Goal: Transaction & Acquisition: Purchase product/service

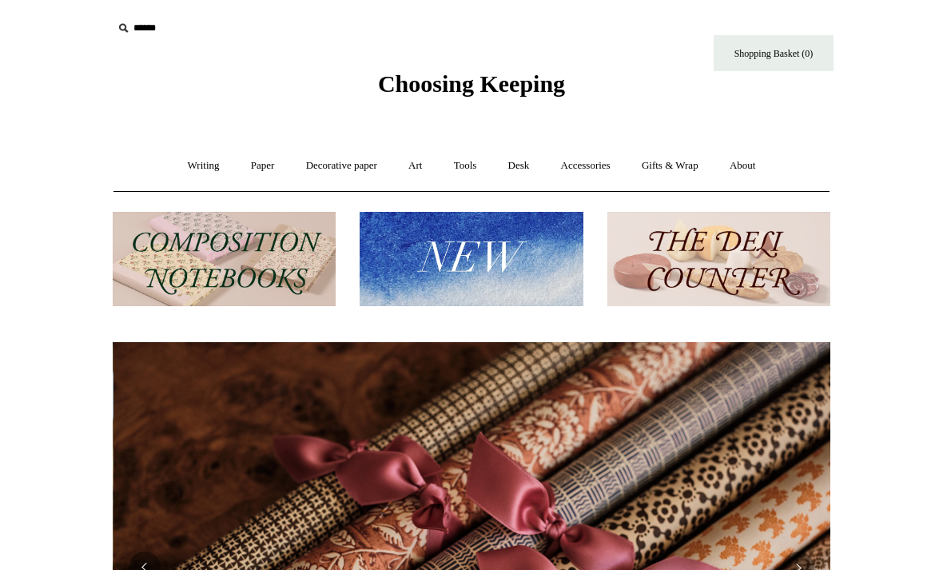
scroll to position [0, 1435]
click at [193, 165] on link "Writing +" at bounding box center [203, 166] width 61 height 42
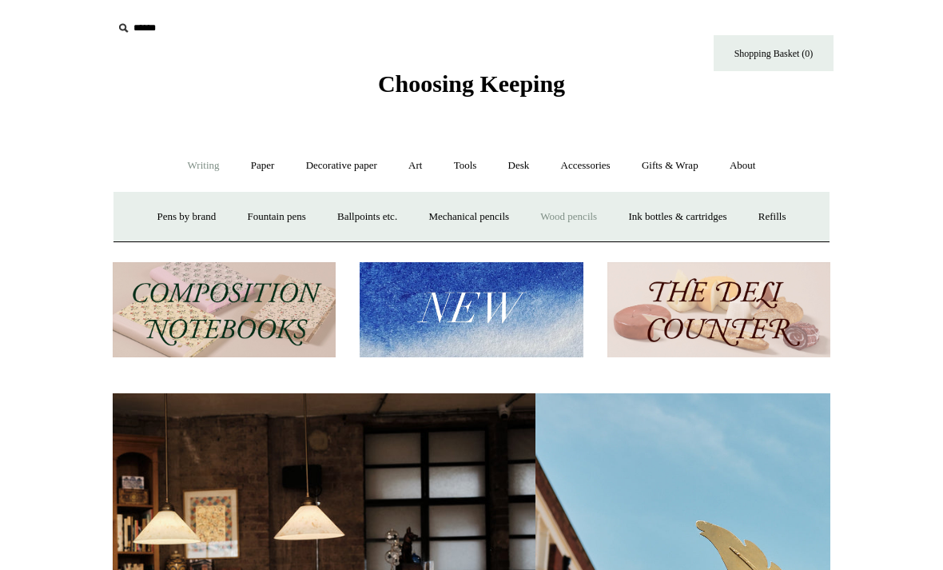
click at [555, 216] on link "Wood pencils +" at bounding box center [568, 217] width 85 height 42
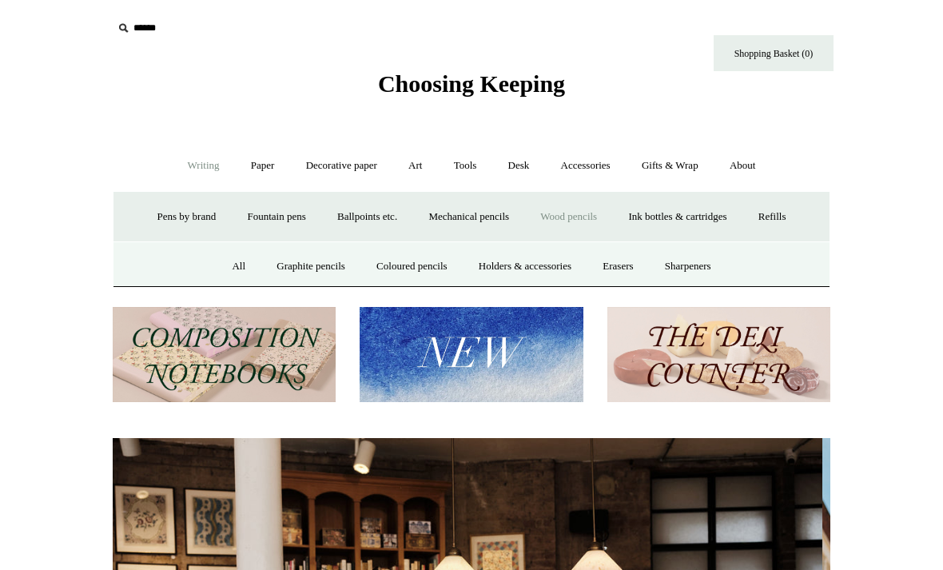
scroll to position [0, 0]
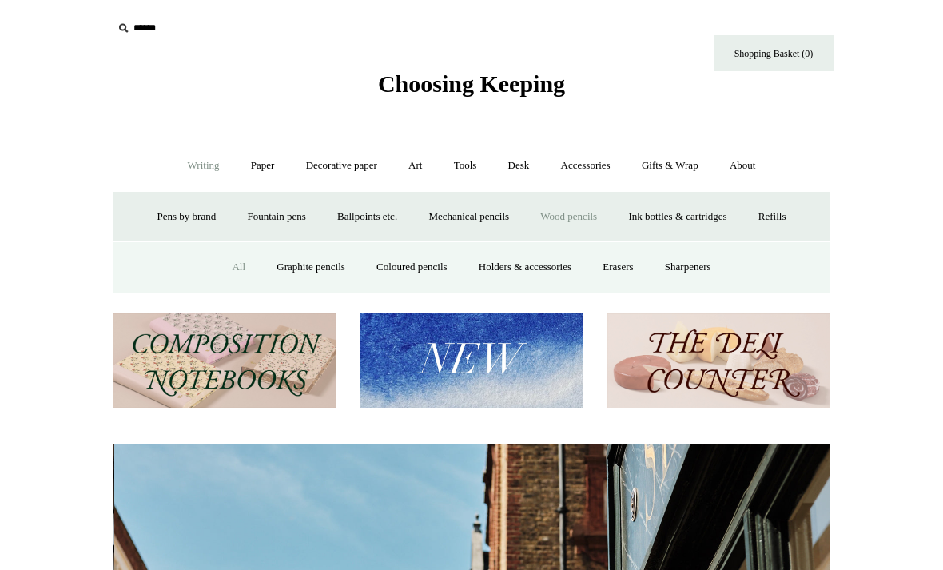
click at [225, 263] on link "All" at bounding box center [238, 267] width 42 height 42
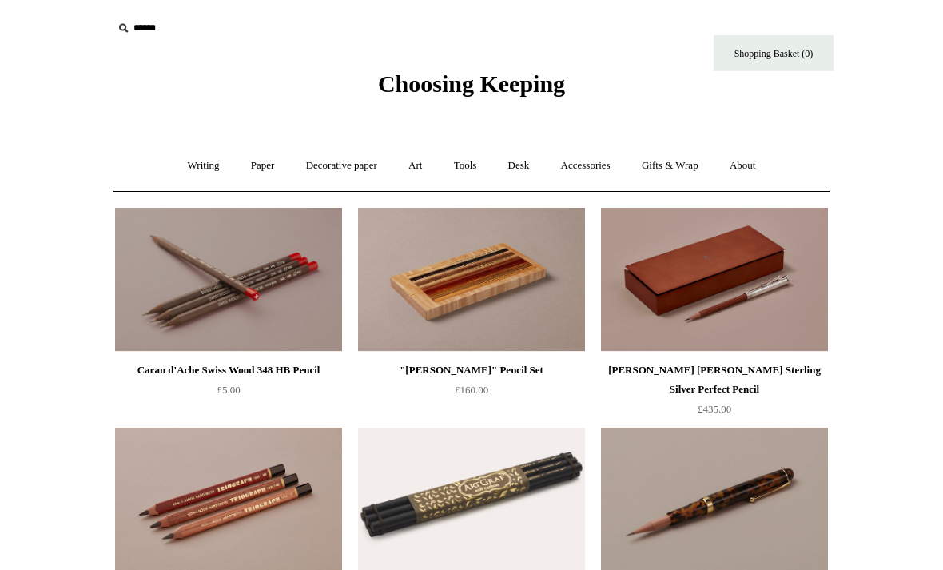
click at [229, 336] on img at bounding box center [228, 280] width 227 height 144
click at [701, 285] on img at bounding box center [714, 280] width 227 height 144
click at [304, 165] on link "Decorative paper +" at bounding box center [342, 166] width 100 height 42
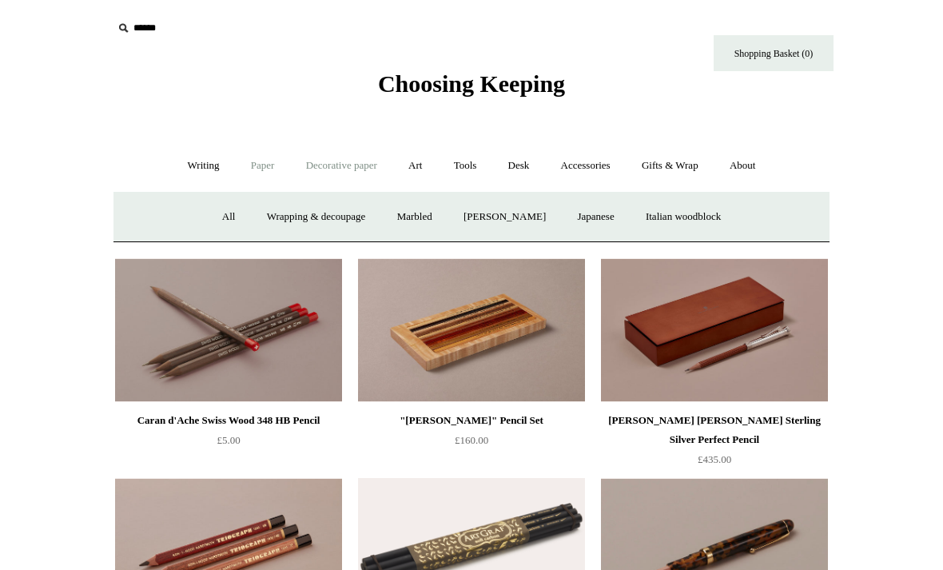
click at [250, 165] on link "Paper +" at bounding box center [263, 166] width 53 height 42
click at [413, 164] on link "Art +" at bounding box center [415, 166] width 42 height 42
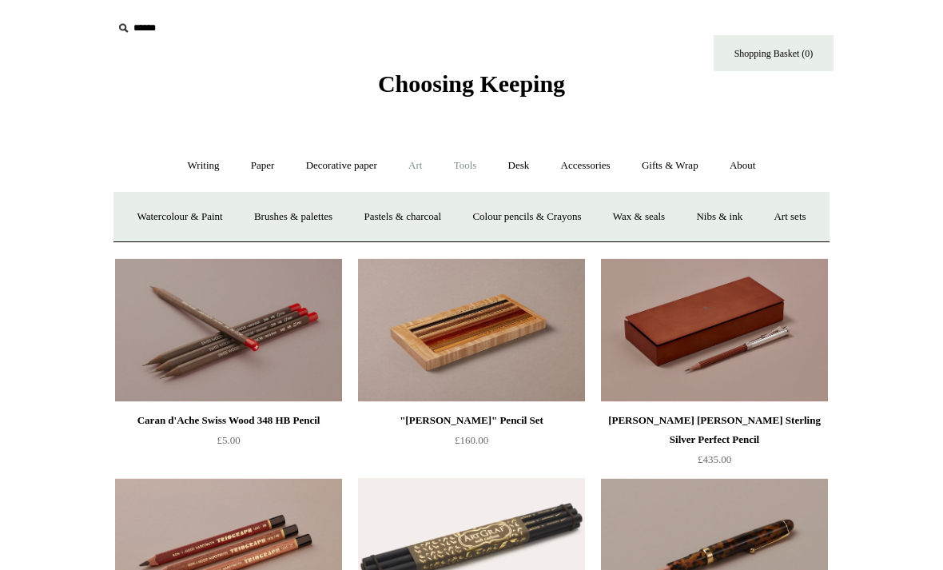
click at [463, 173] on link "Tools +" at bounding box center [465, 166] width 52 height 42
click at [579, 169] on link "Accessories +" at bounding box center [586, 166] width 78 height 42
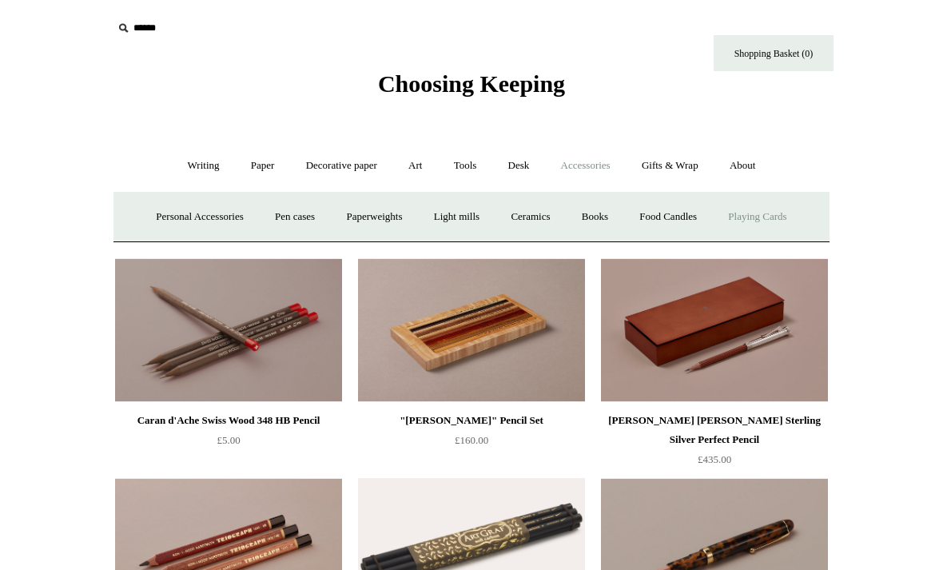
click at [757, 219] on link "Playing Cards" at bounding box center [757, 217] width 87 height 42
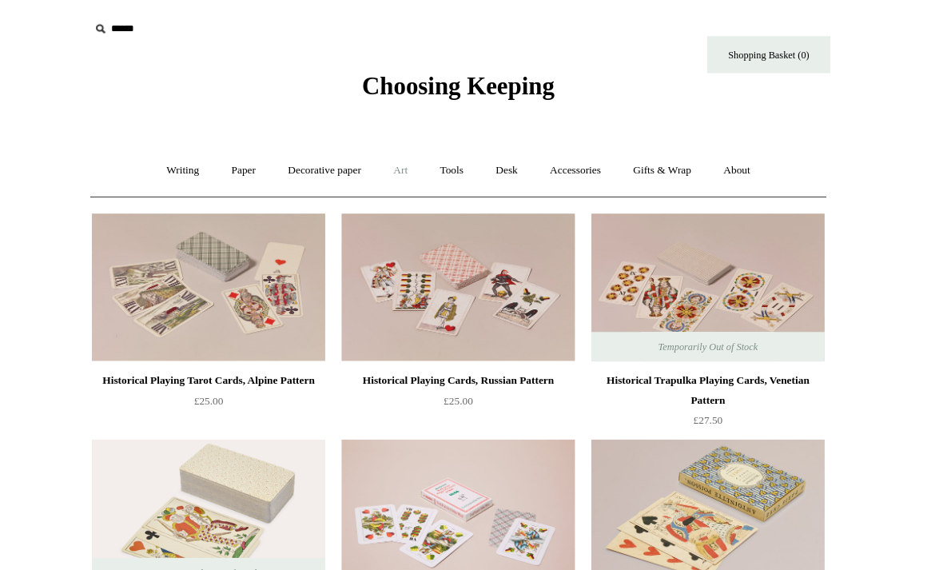
click at [395, 160] on link "Art +" at bounding box center [415, 166] width 42 height 42
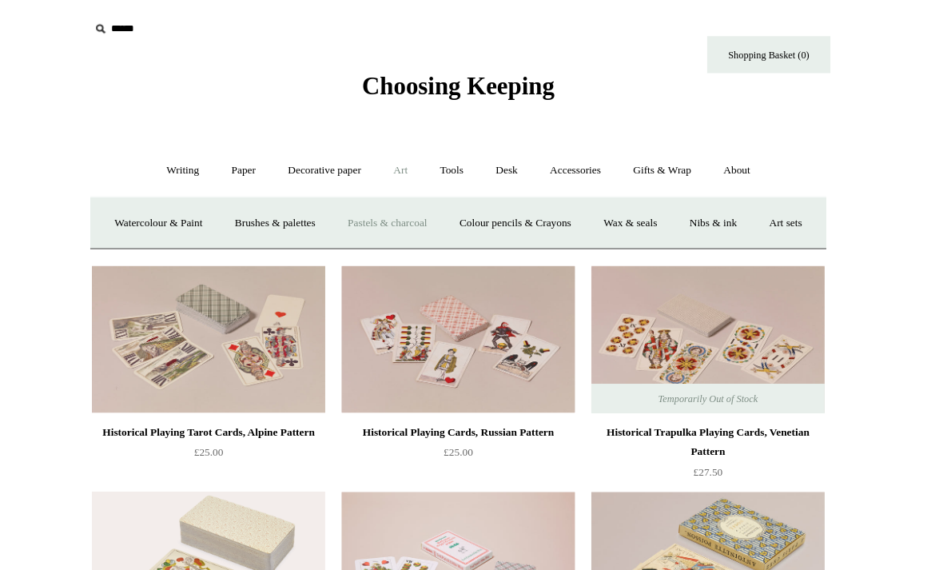
click at [383, 215] on link "Pastels & charcoal" at bounding box center [402, 217] width 106 height 42
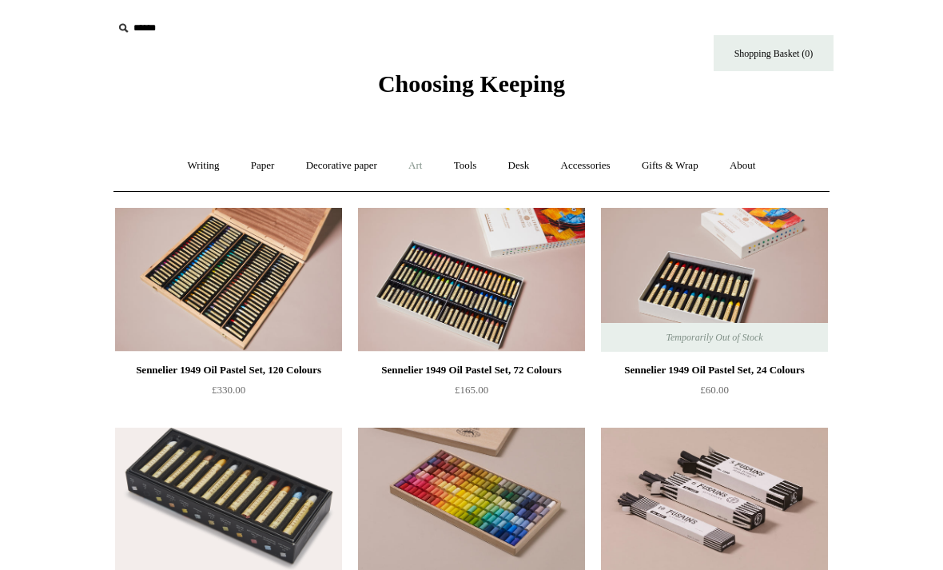
click at [417, 168] on link "Art +" at bounding box center [415, 166] width 42 height 42
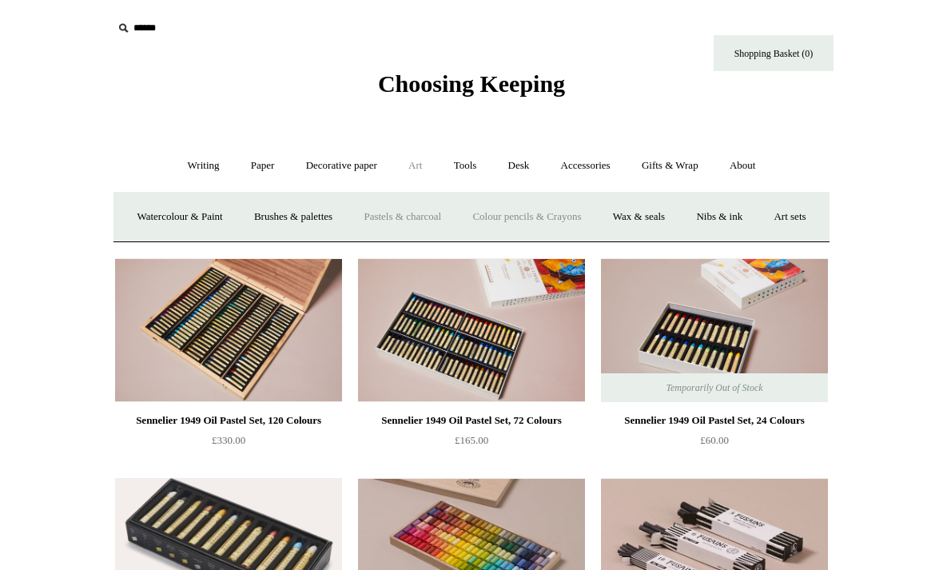
click at [546, 214] on link "Colour pencils & Crayons" at bounding box center [526, 217] width 137 height 42
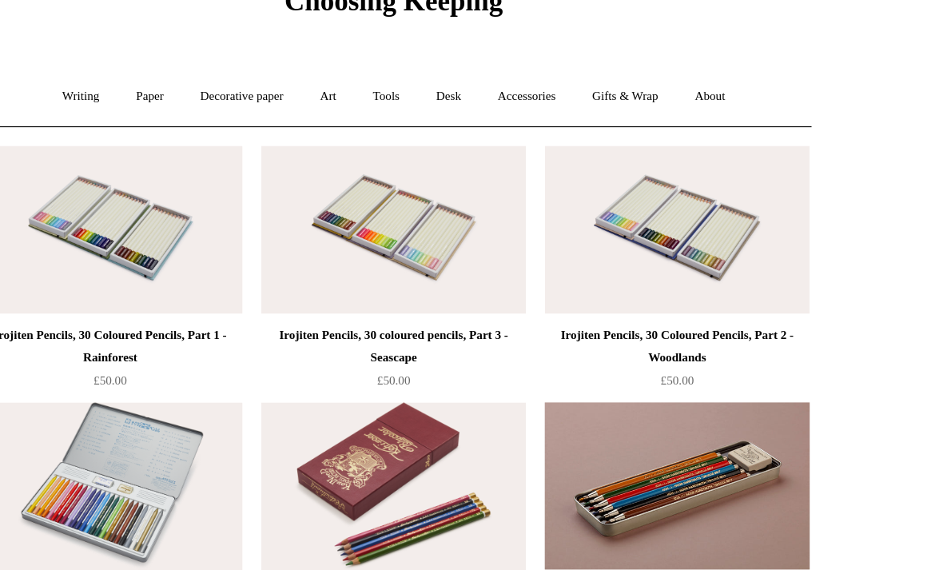
scroll to position [67, 0]
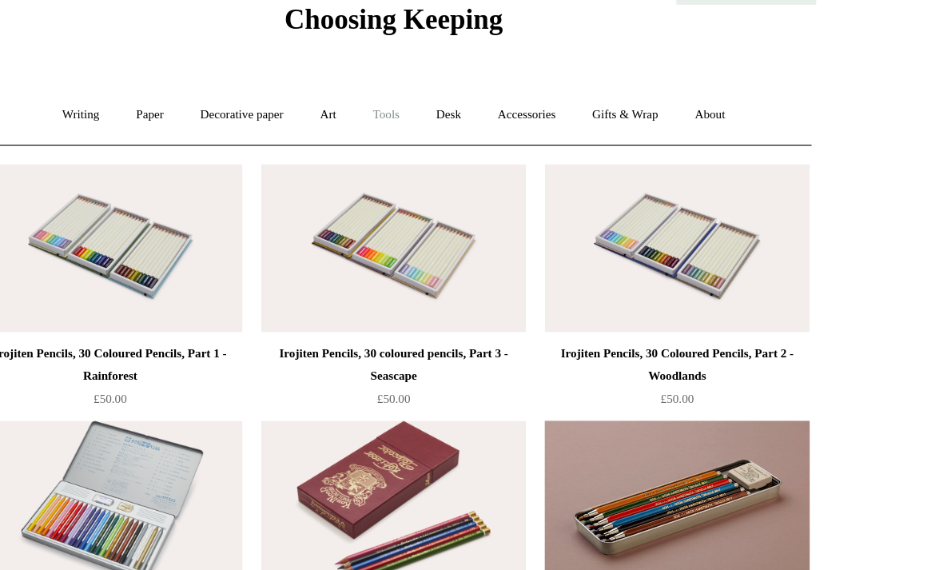
click at [439, 102] on link "Tools +" at bounding box center [465, 99] width 52 height 42
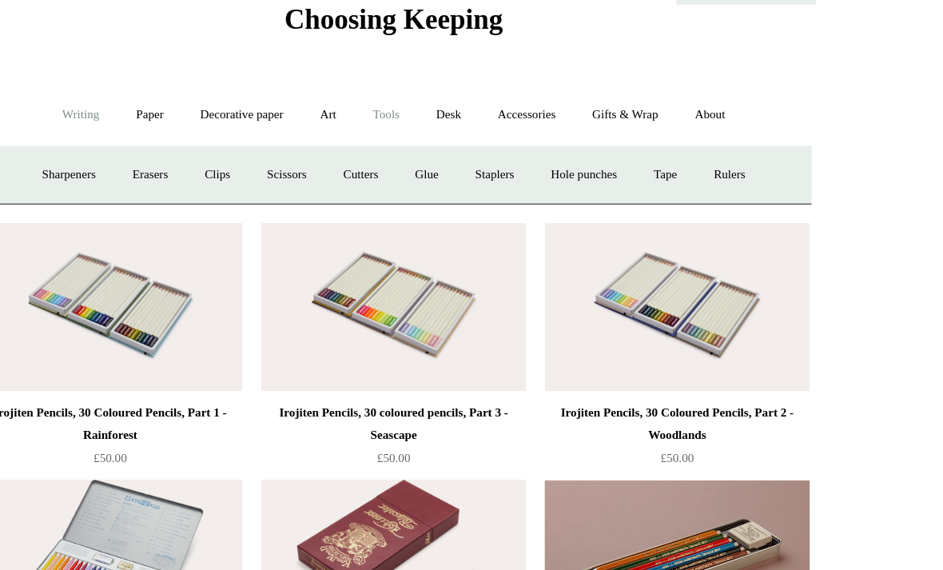
click at [173, 94] on link "Writing +" at bounding box center [203, 99] width 61 height 42
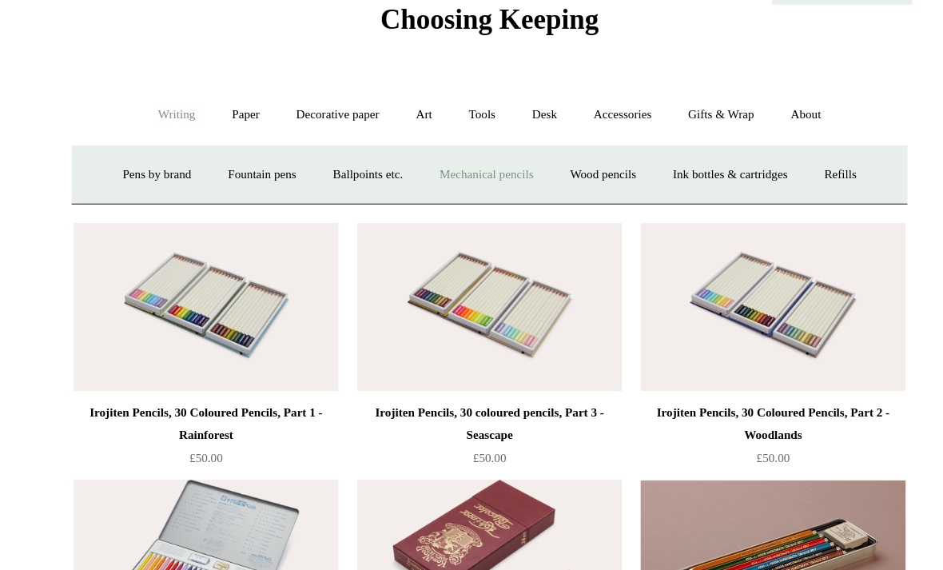
click at [414, 147] on link "Mechanical pencils +" at bounding box center [468, 150] width 109 height 42
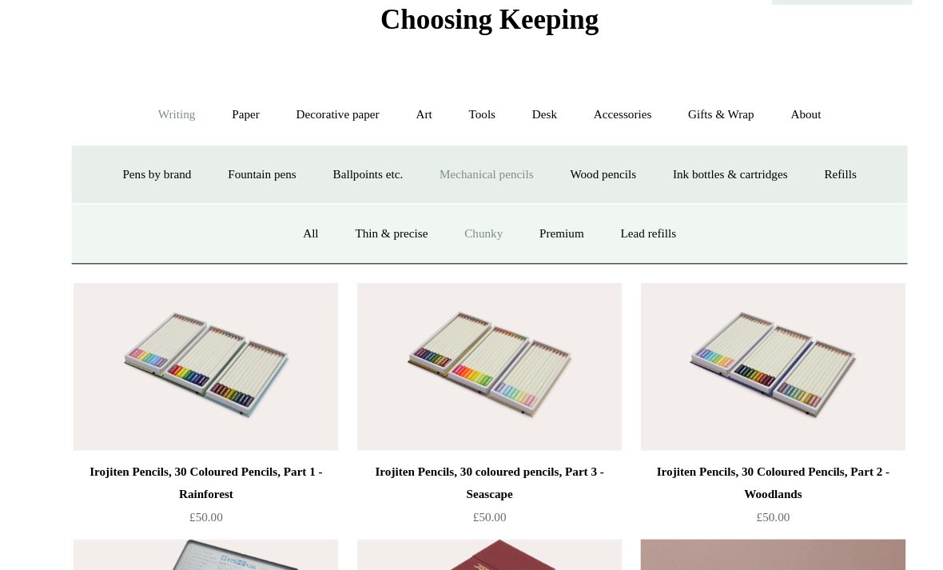
click at [435, 196] on link "Chunky" at bounding box center [466, 200] width 62 height 42
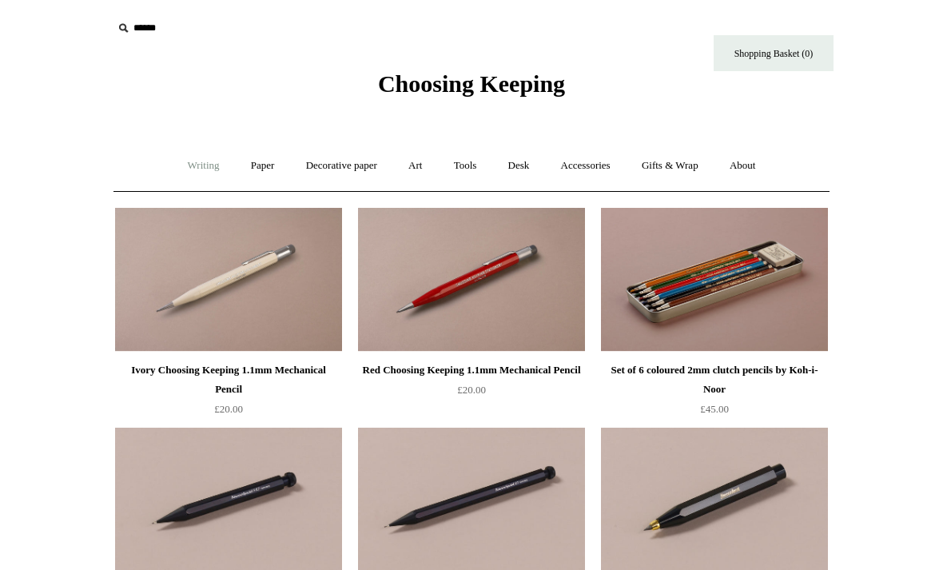
click at [185, 161] on link "Writing +" at bounding box center [203, 166] width 61 height 42
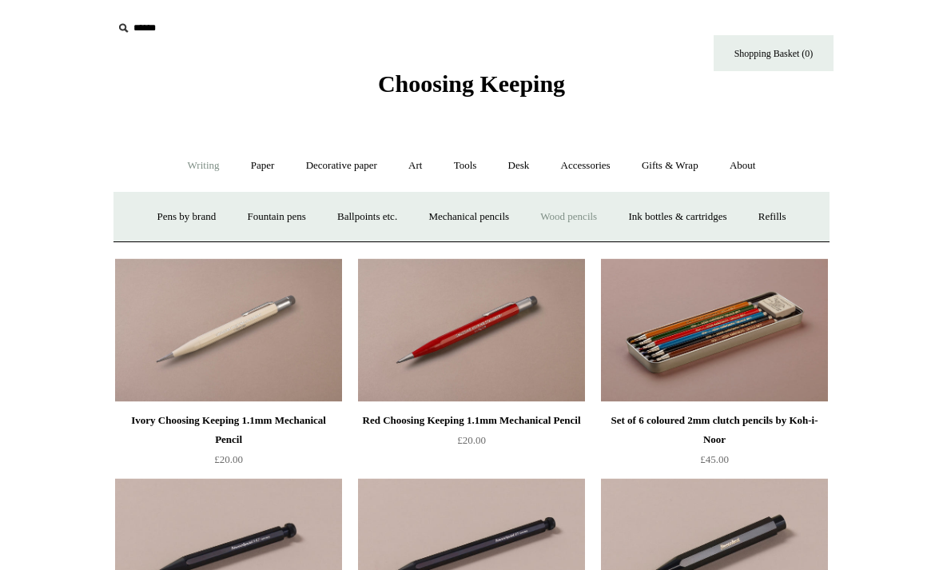
click at [568, 217] on link "Wood pencils +" at bounding box center [568, 217] width 85 height 42
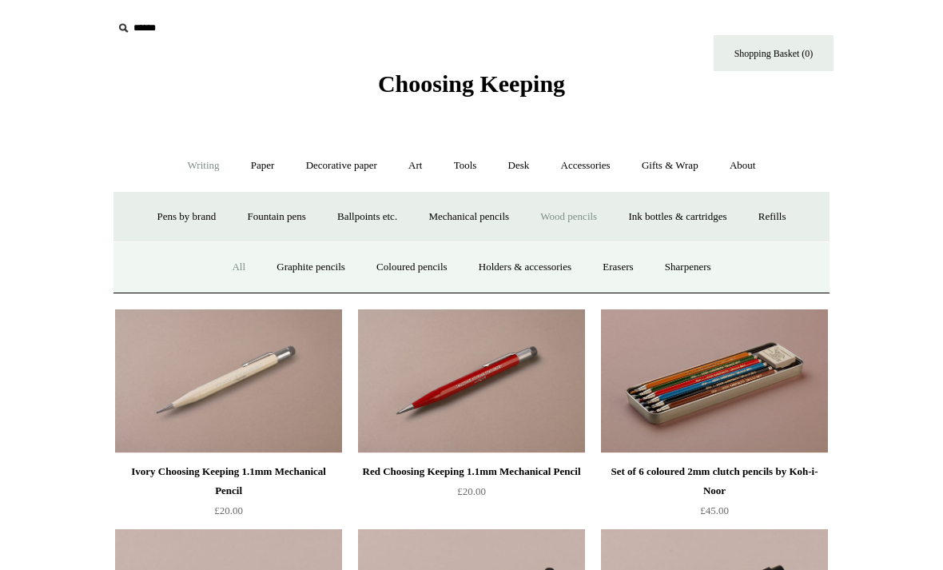
click at [233, 270] on link "All" at bounding box center [238, 267] width 42 height 42
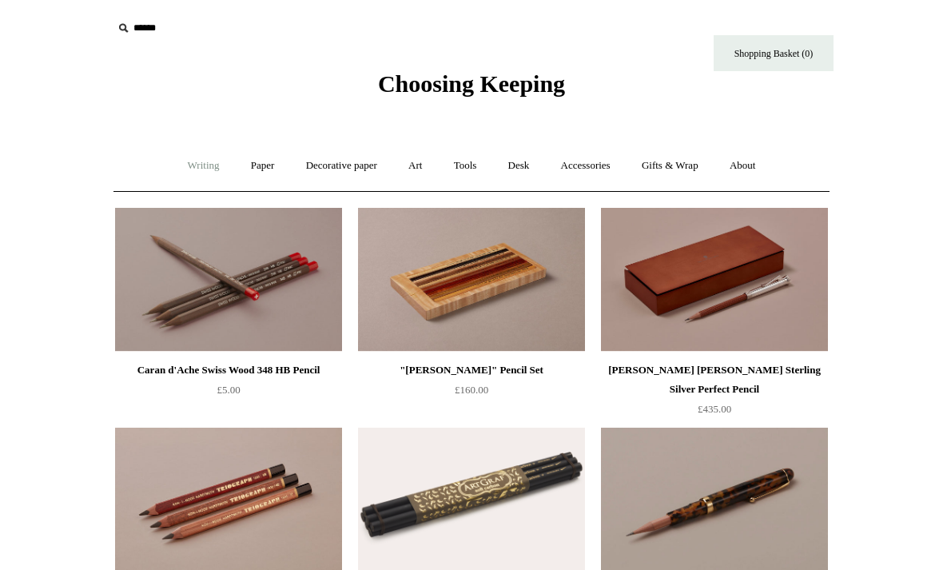
click at [199, 165] on link "Writing +" at bounding box center [203, 166] width 61 height 42
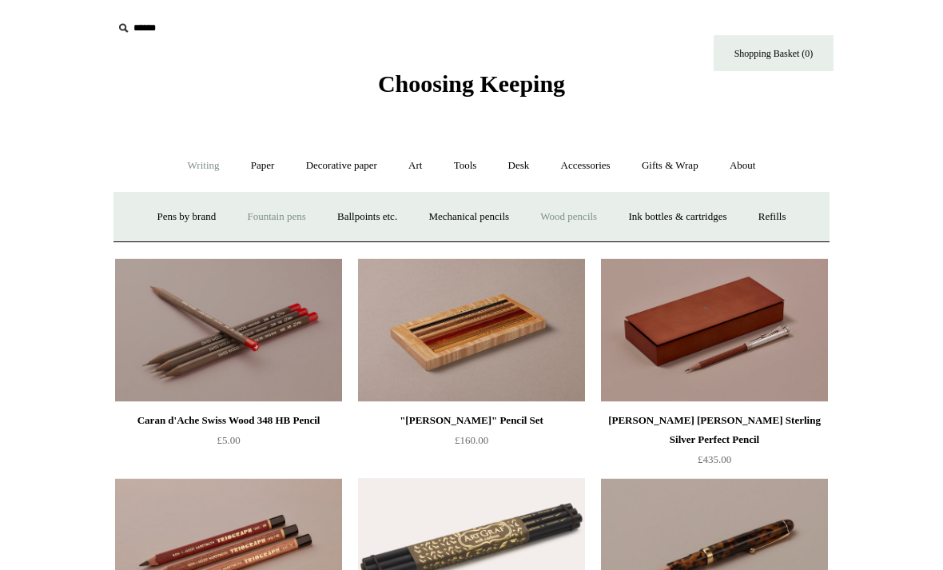
click at [239, 216] on link "Fountain pens +" at bounding box center [276, 217] width 87 height 42
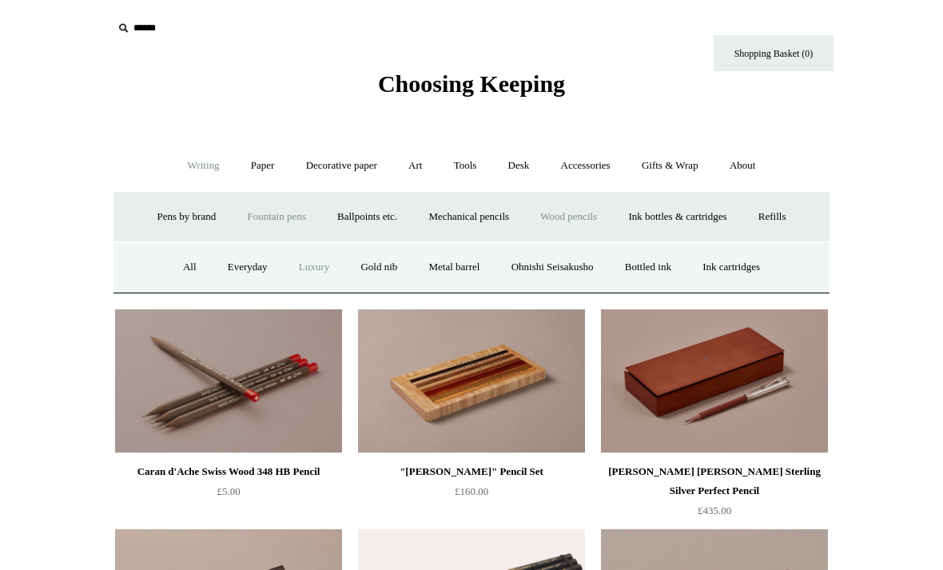
click at [295, 272] on link "Luxury" at bounding box center [313, 267] width 59 height 42
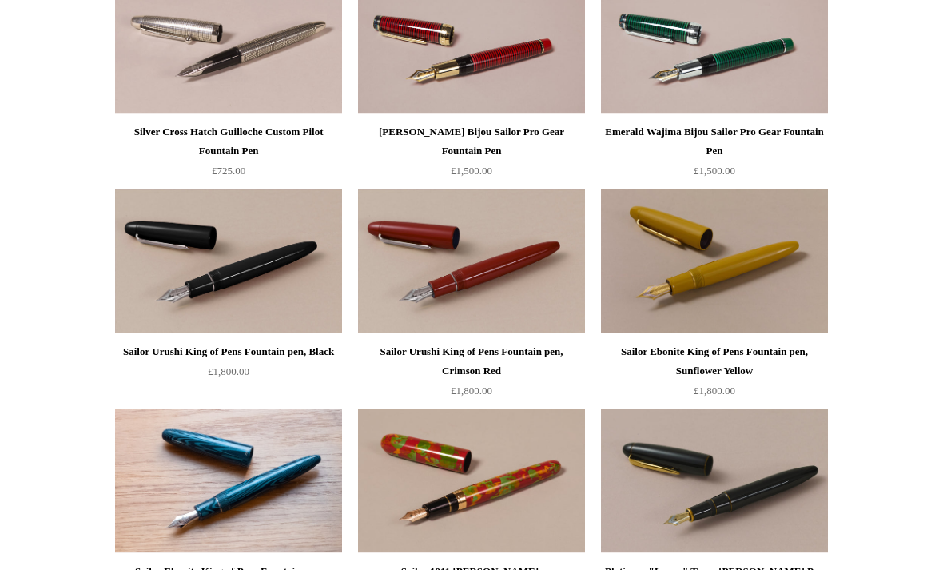
scroll to position [458, 0]
click at [711, 286] on img at bounding box center [714, 261] width 227 height 144
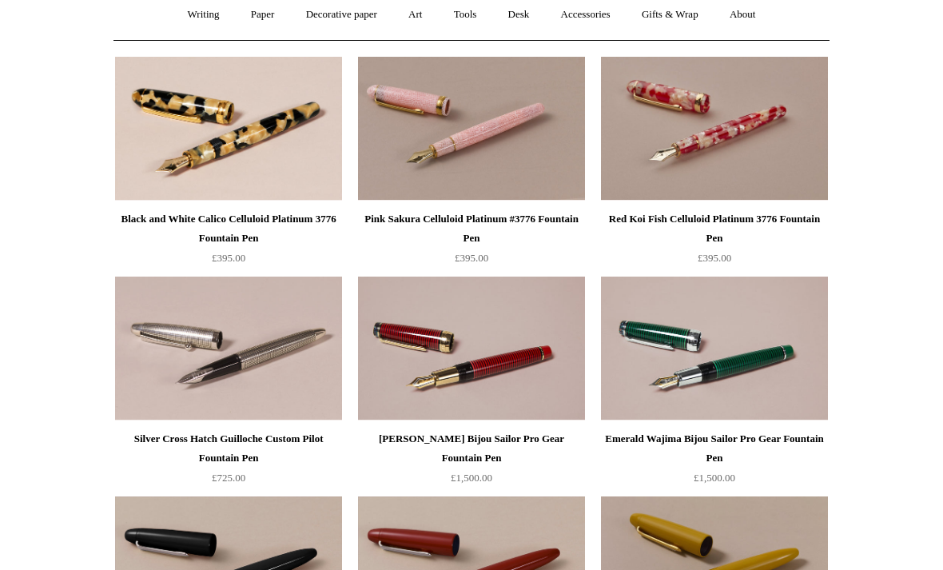
scroll to position [0, 0]
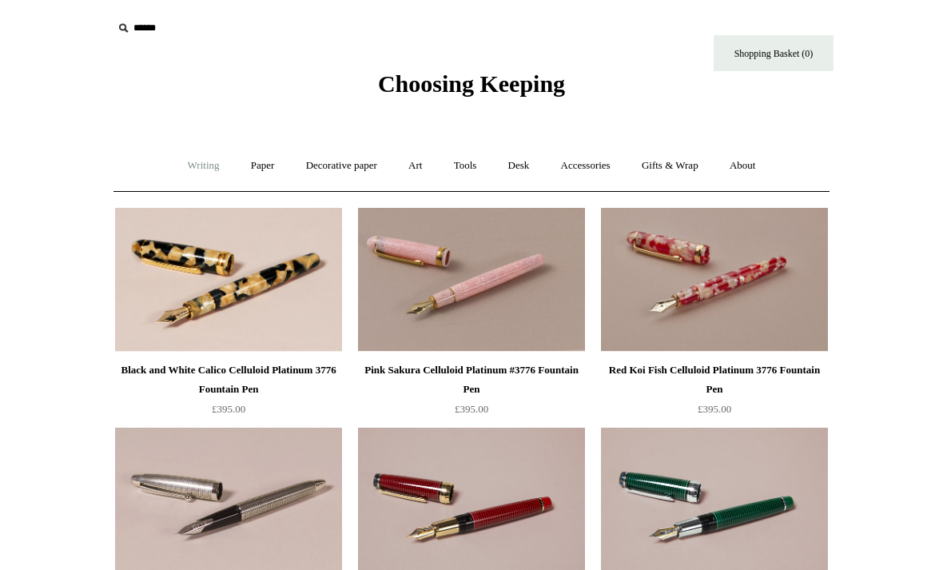
click at [175, 162] on link "Writing +" at bounding box center [203, 166] width 61 height 42
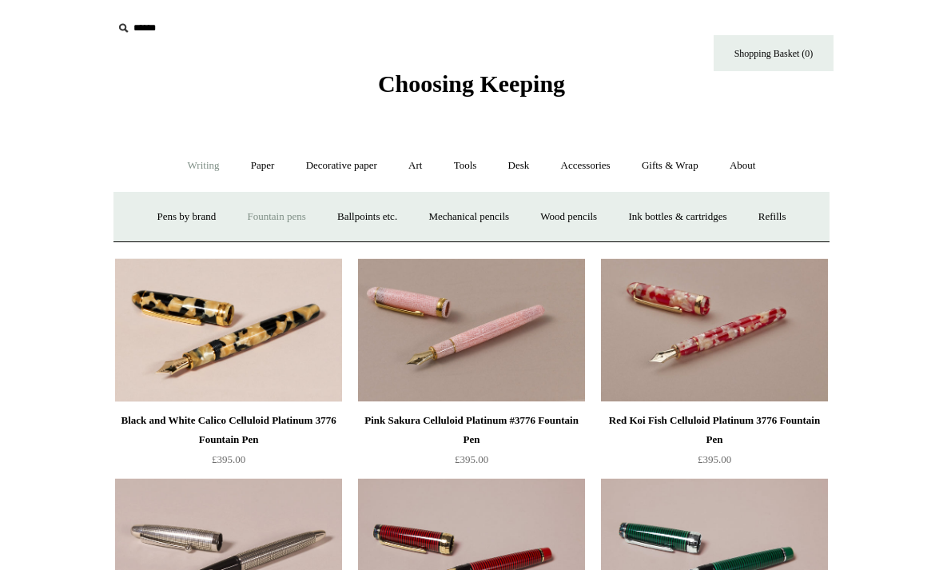
click at [261, 215] on link "Fountain pens +" at bounding box center [276, 217] width 87 height 42
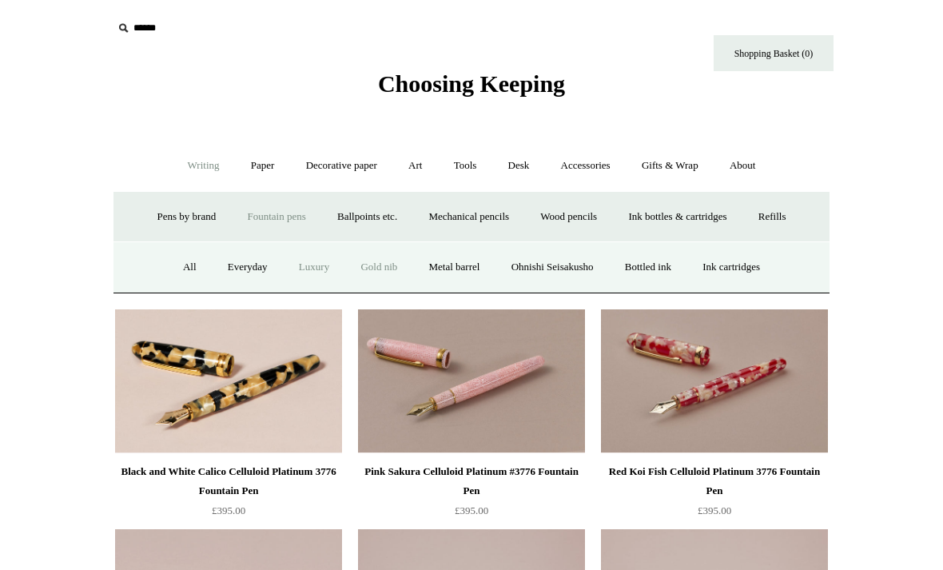
click at [367, 270] on link "Gold nib" at bounding box center [379, 267] width 66 height 42
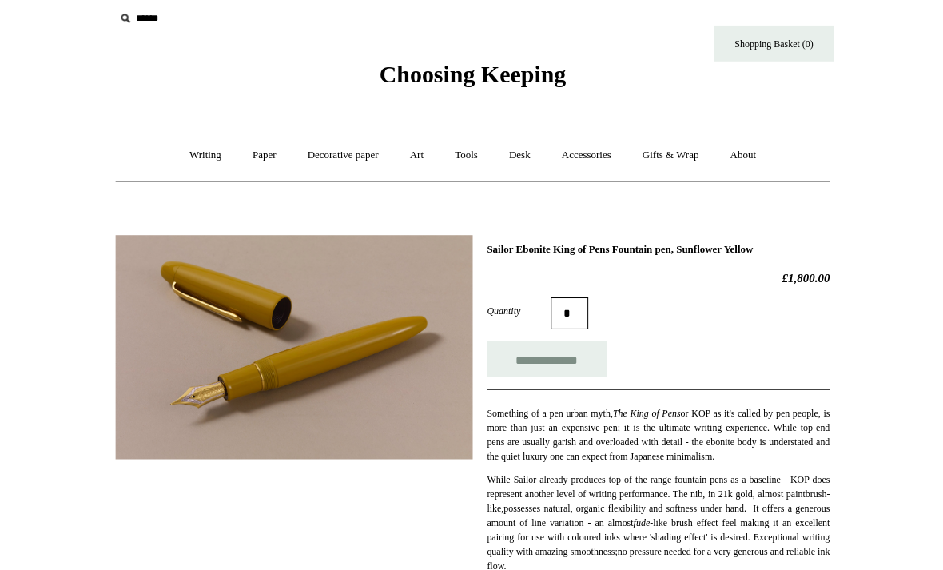
scroll to position [46, 0]
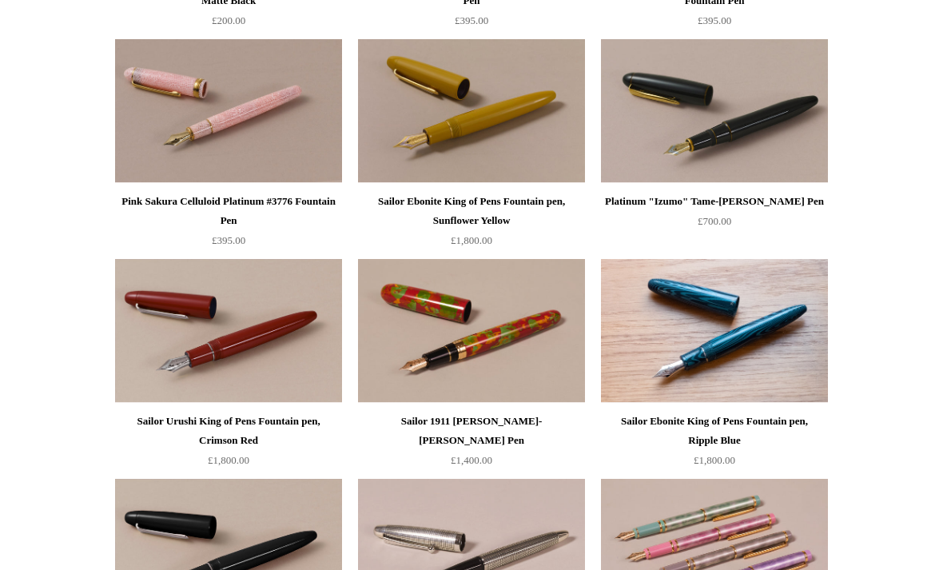
scroll to position [1267, 0]
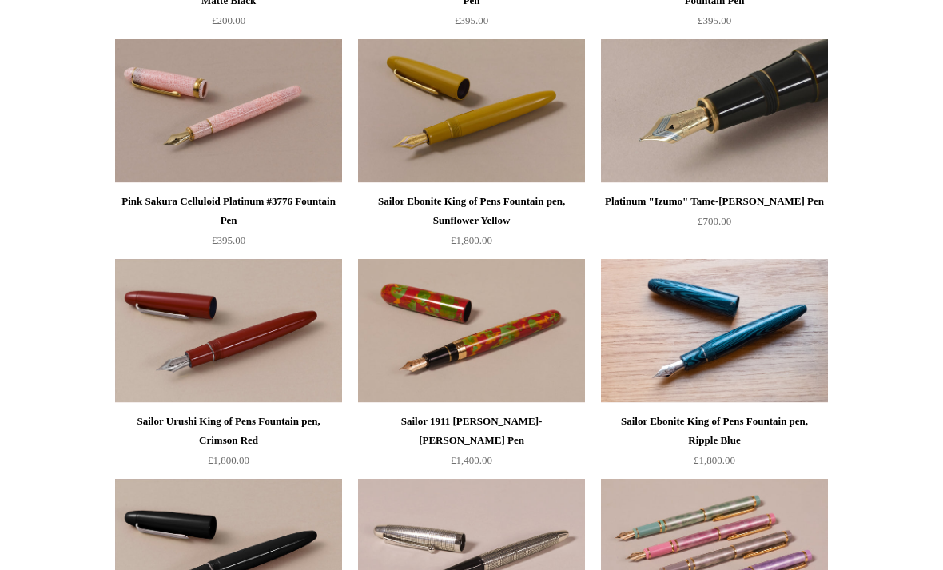
click at [679, 132] on img at bounding box center [714, 111] width 227 height 144
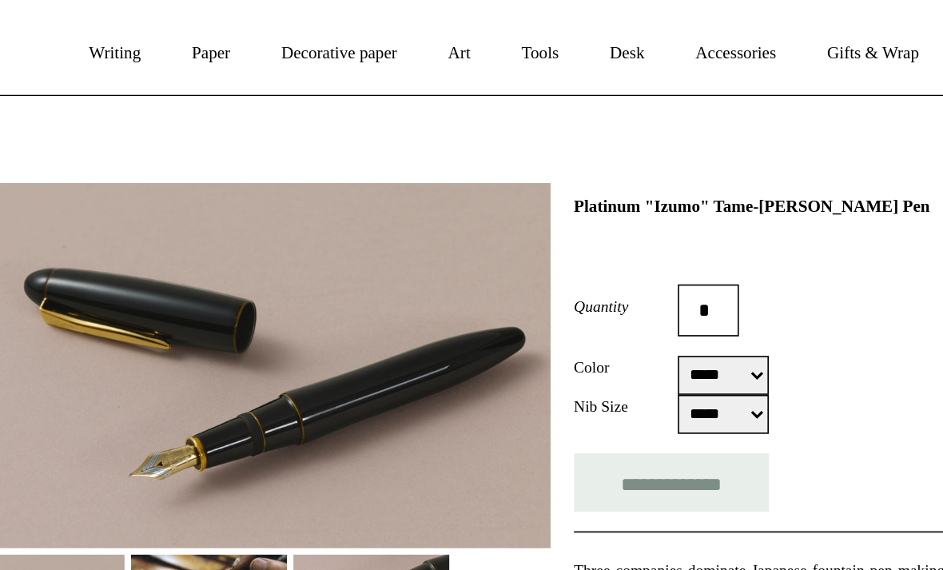
click at [550, 352] on select "***** *****" at bounding box center [578, 364] width 56 height 24
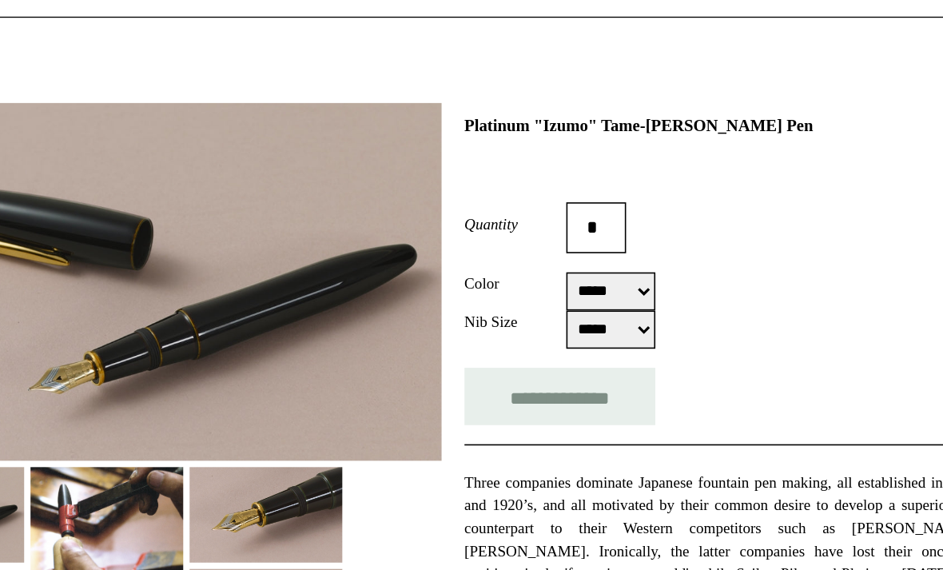
scroll to position [156, 0]
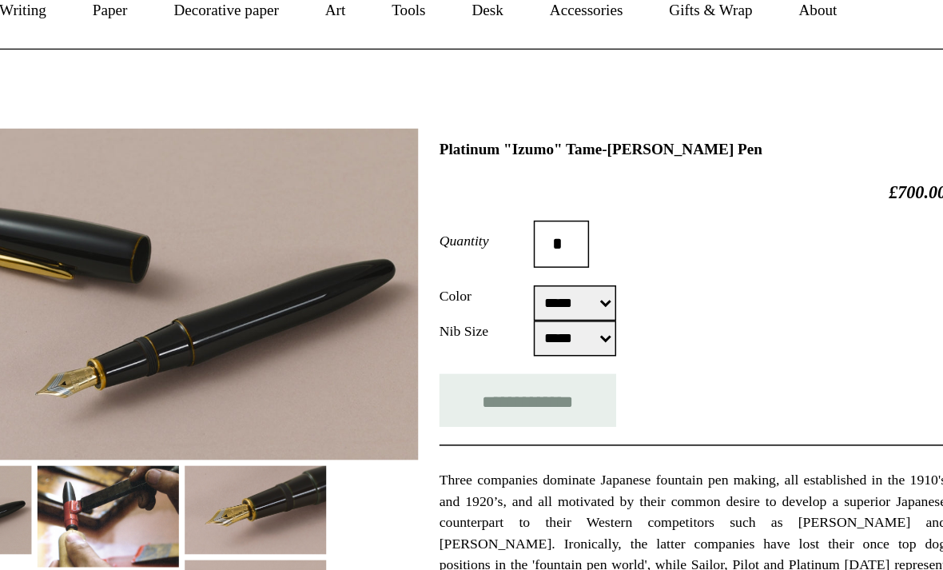
click at [550, 209] on select "***** *****" at bounding box center [578, 208] width 56 height 24
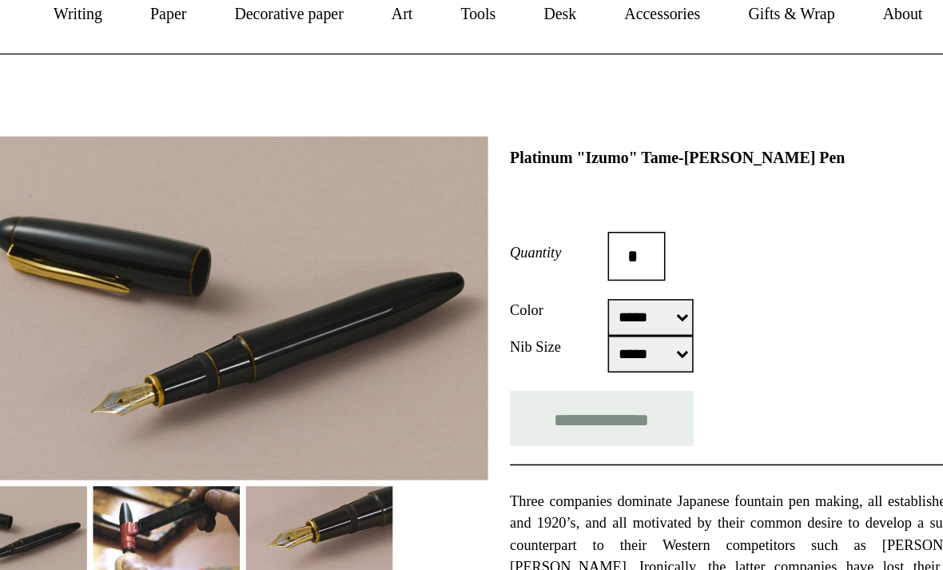
scroll to position [132, 0]
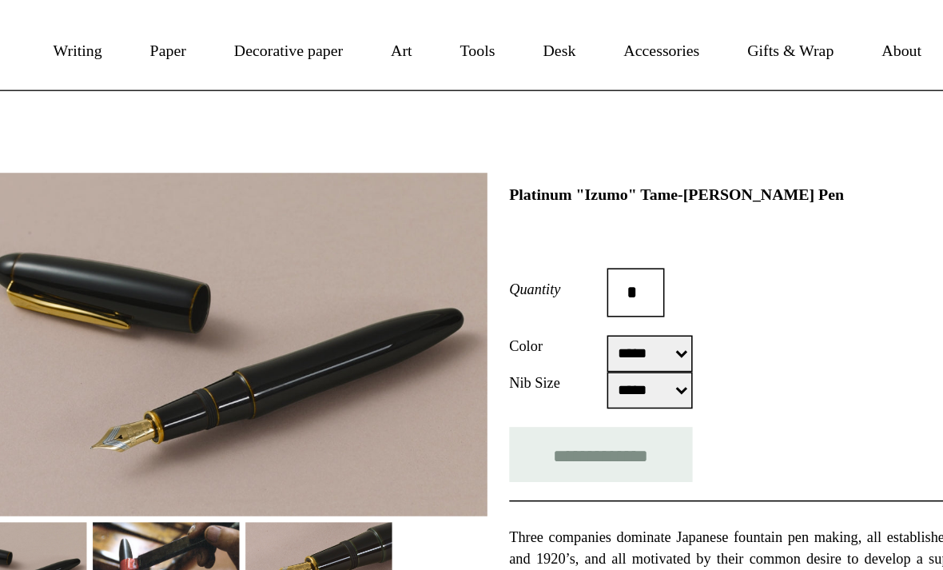
click at [550, 230] on select "***** *****" at bounding box center [578, 232] width 56 height 24
select select "*****"
click at [486, 293] on input "**********" at bounding box center [546, 298] width 120 height 36
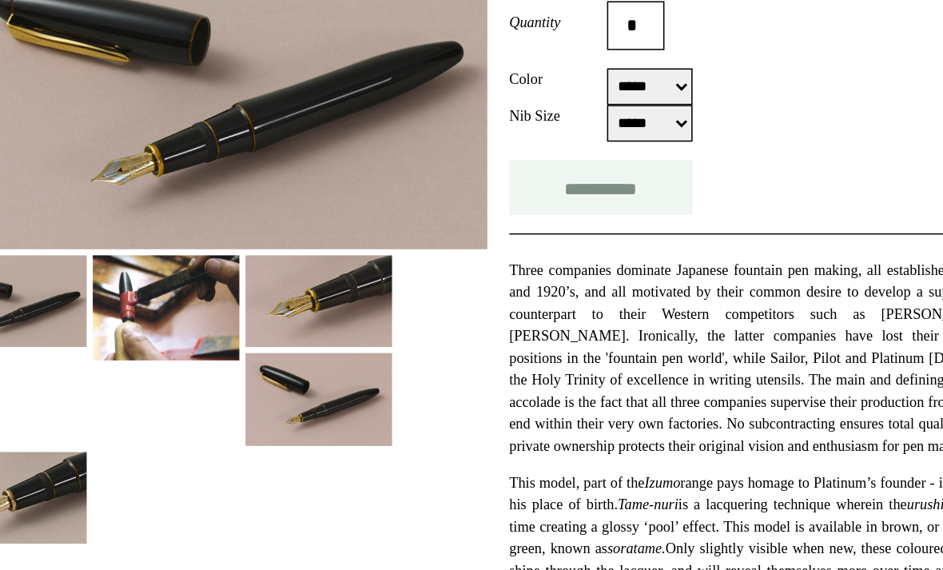
type input "**********"
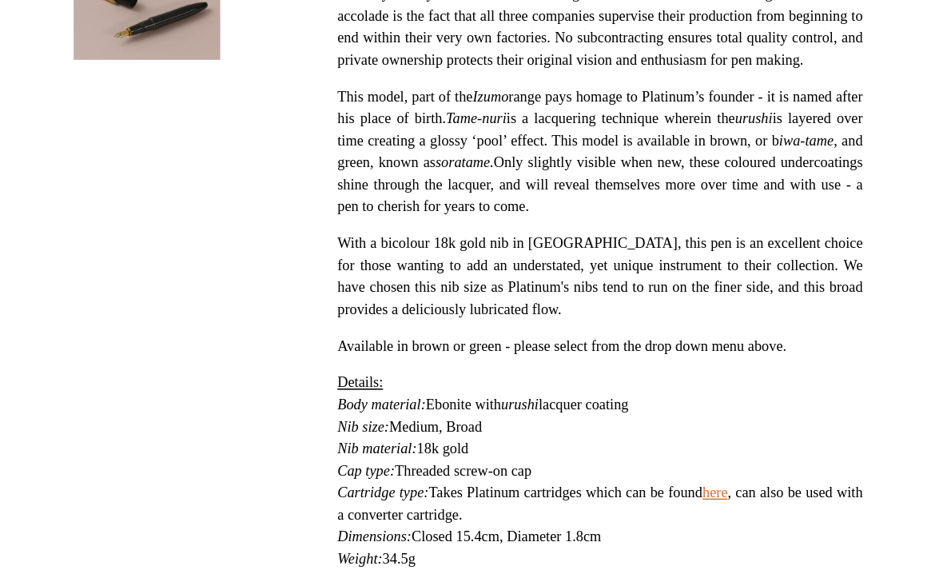
scroll to position [435, 0]
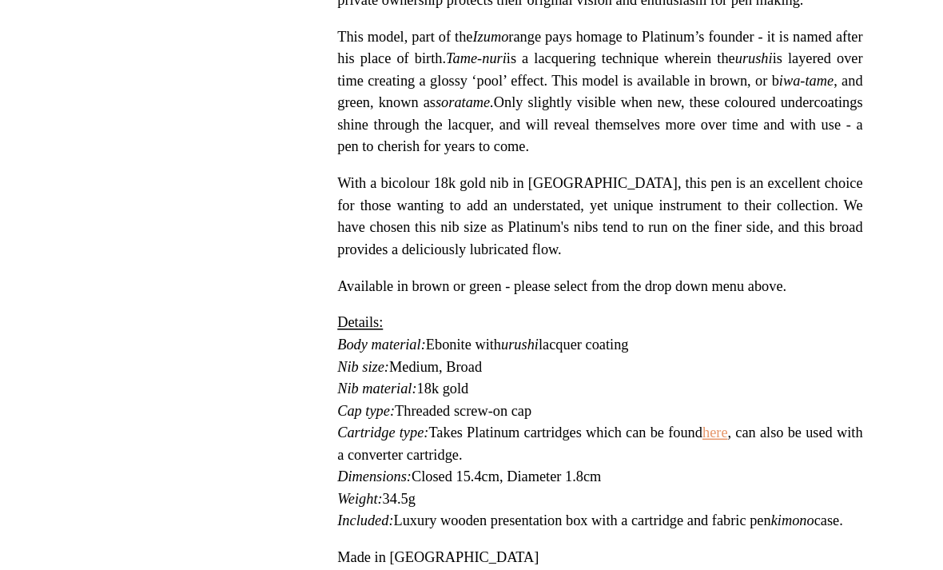
click at [725, 441] on link "here" at bounding box center [733, 446] width 17 height 11
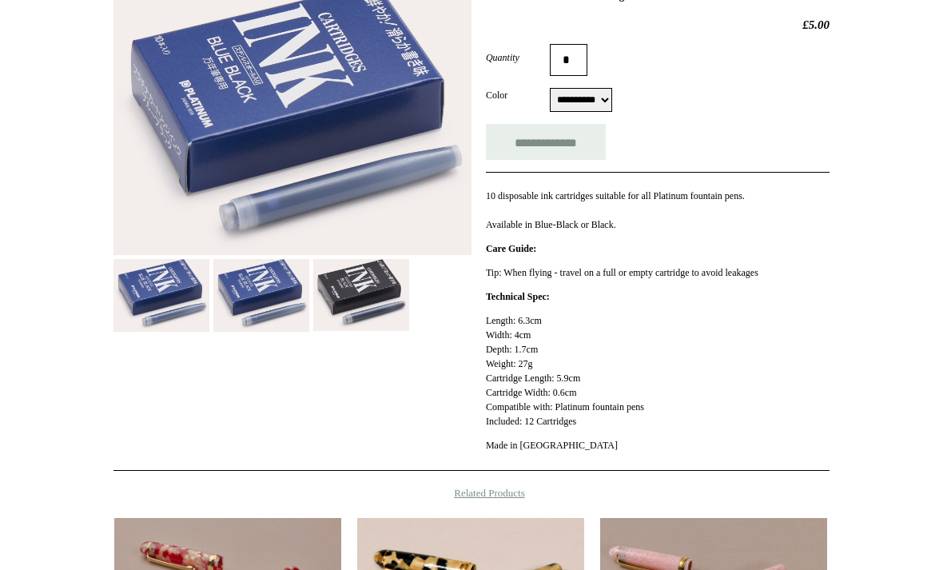
scroll to position [276, 0]
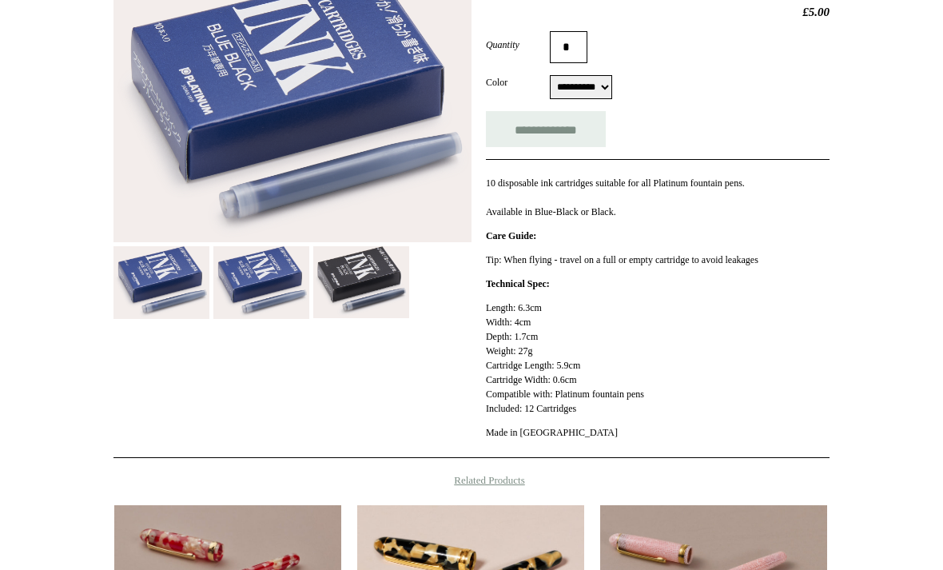
click at [358, 264] on img at bounding box center [361, 283] width 96 height 73
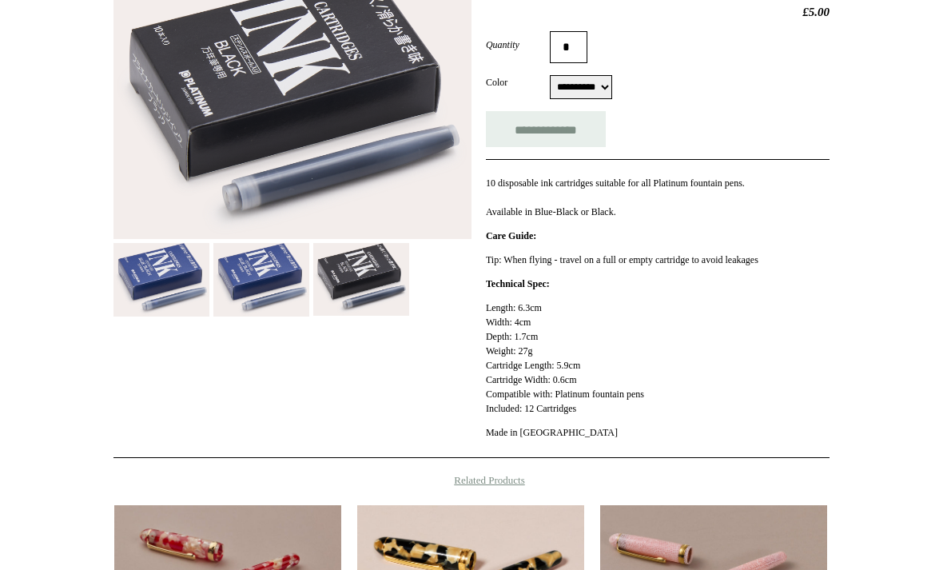
click at [574, 47] on input "*" at bounding box center [569, 47] width 38 height 32
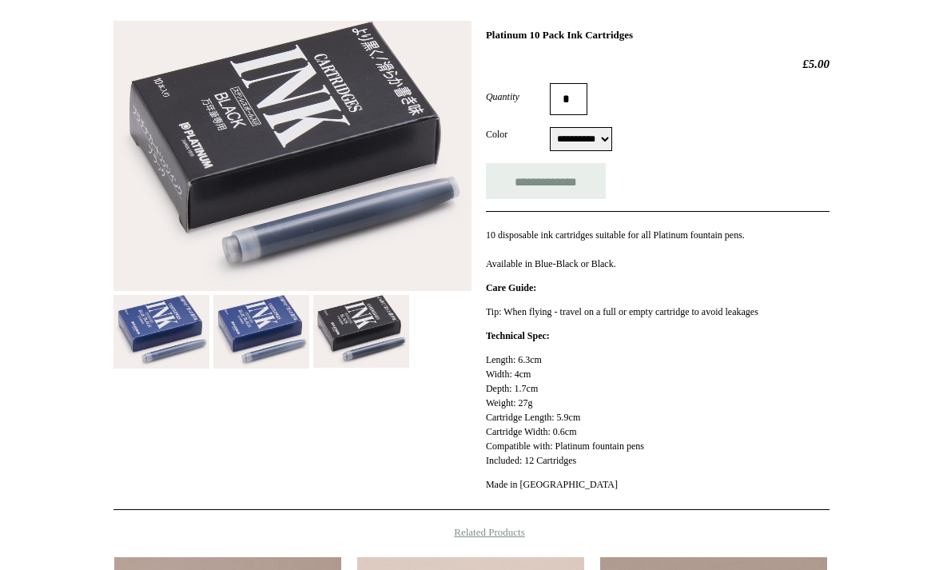
scroll to position [72, 0]
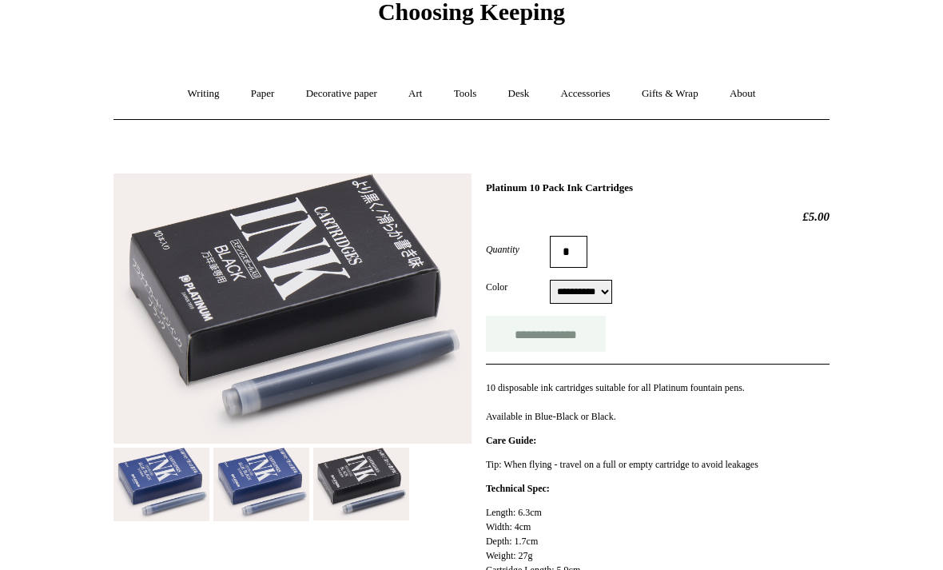
type input "*"
click at [526, 325] on input "**********" at bounding box center [546, 334] width 120 height 36
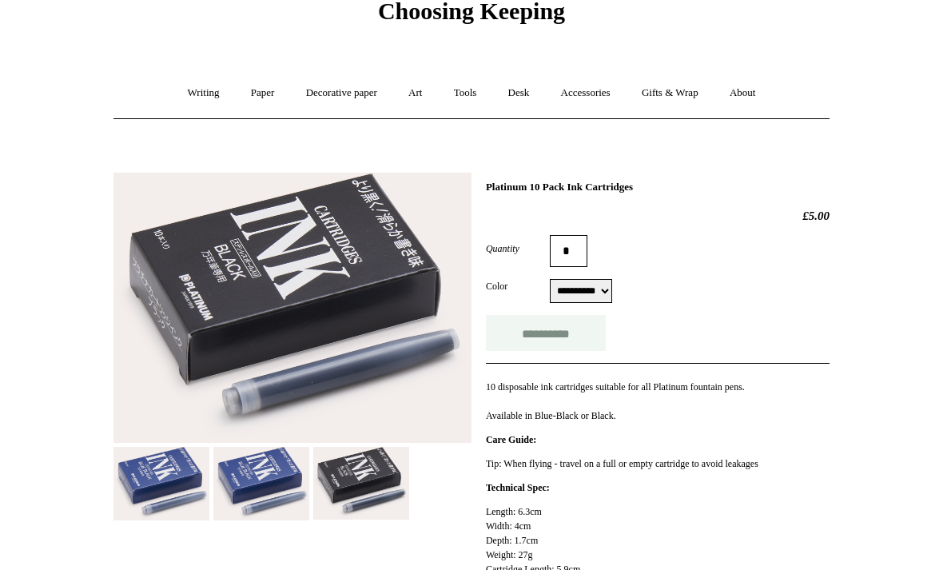
type input "**********"
click at [253, 90] on link "Paper +" at bounding box center [263, 93] width 53 height 42
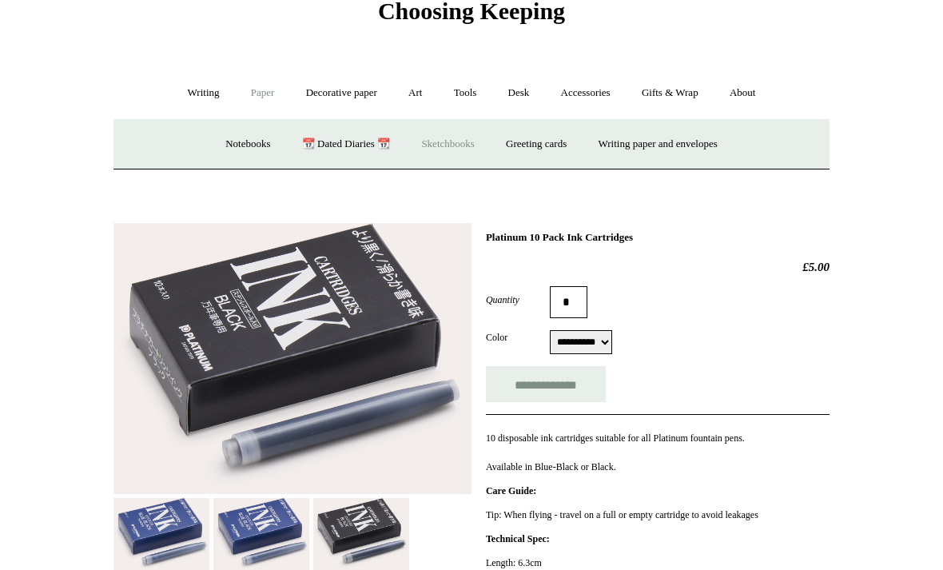
click at [430, 149] on link "Sketchbooks +" at bounding box center [448, 144] width 82 height 42
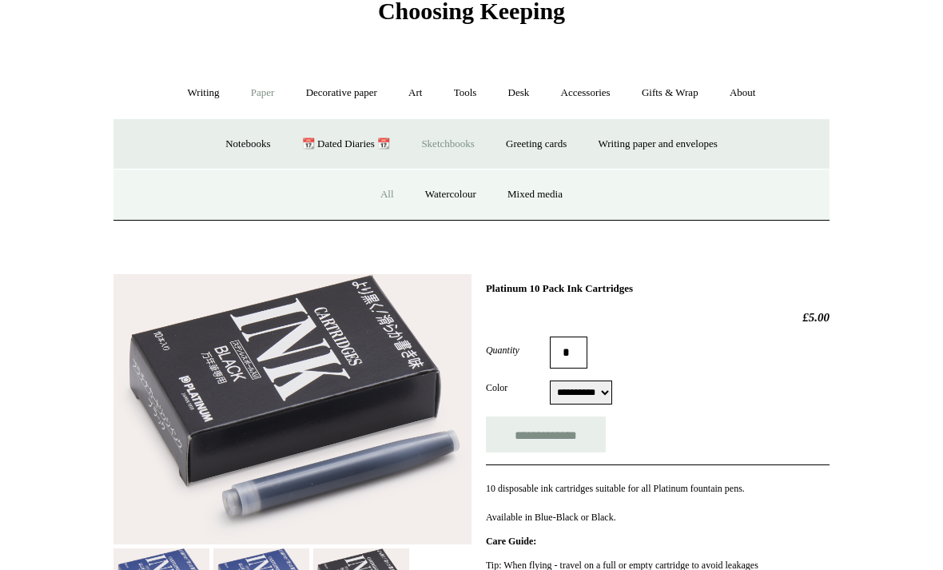
click at [392, 191] on link "All" at bounding box center [387, 194] width 42 height 42
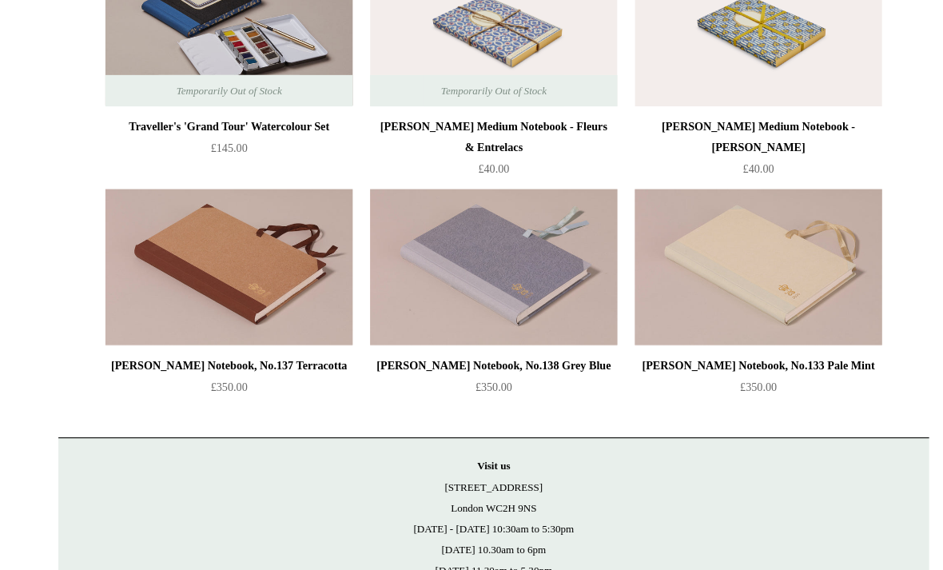
scroll to position [2232, 0]
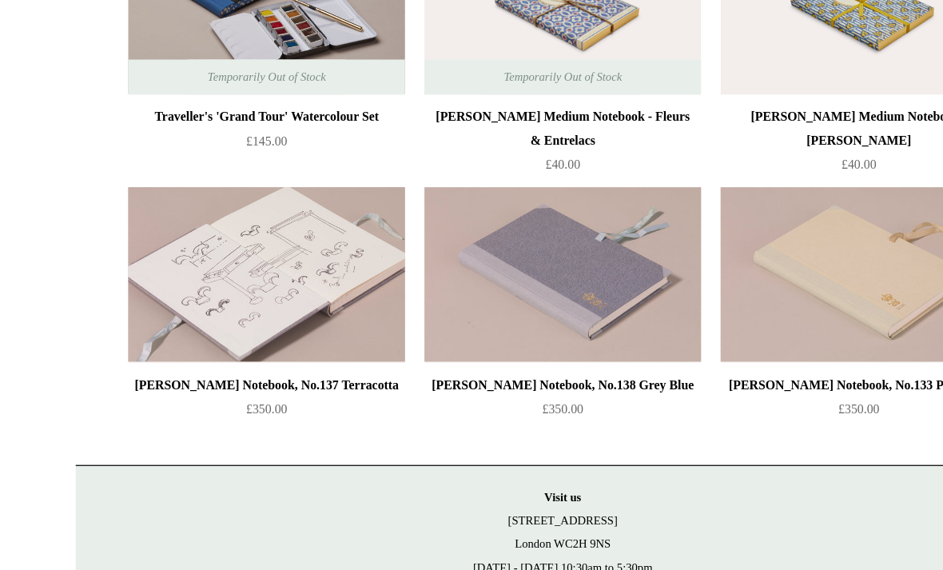
click at [217, 213] on img at bounding box center [228, 245] width 227 height 144
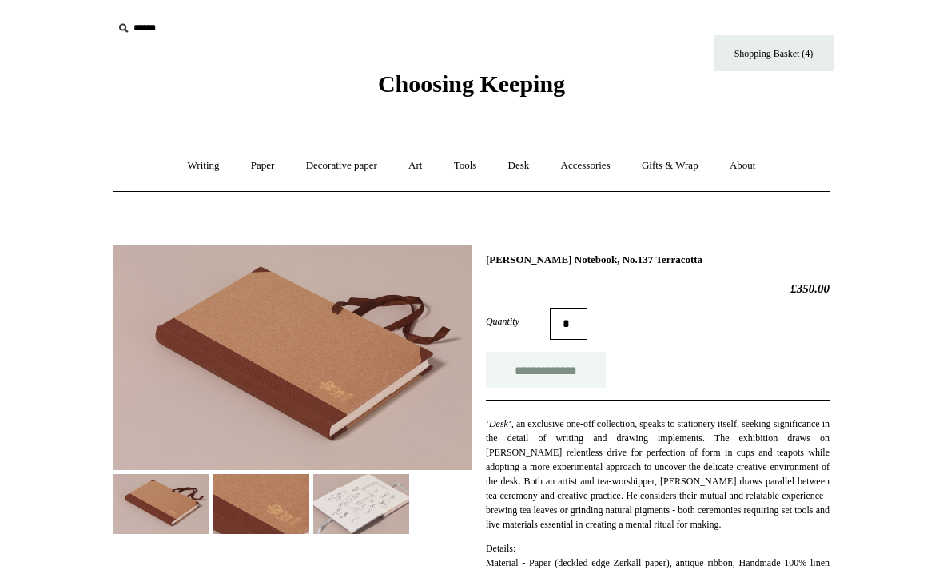
click at [544, 368] on input "**********" at bounding box center [546, 370] width 120 height 36
click at [155, 332] on img at bounding box center [292, 357] width 358 height 225
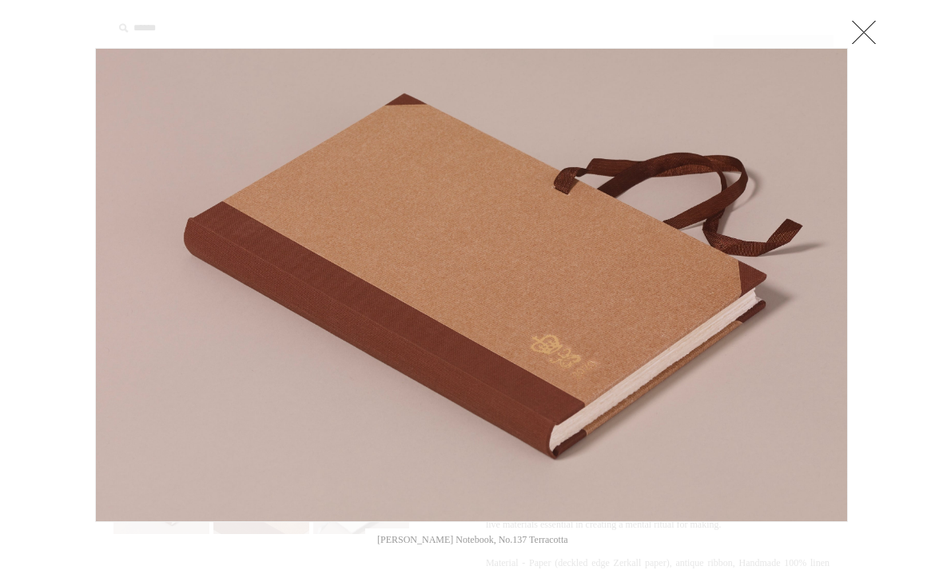
type input "**********"
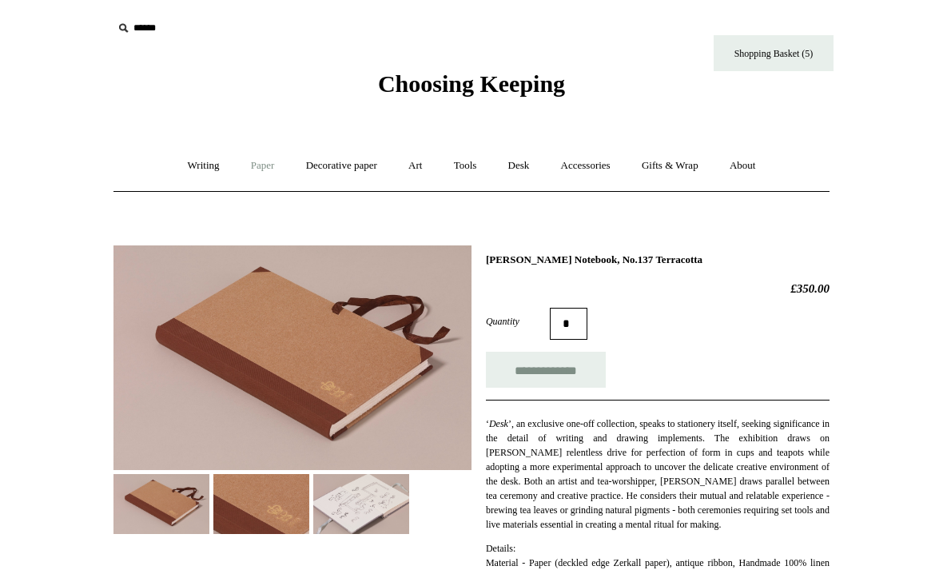
click at [260, 166] on link "Paper +" at bounding box center [263, 166] width 53 height 42
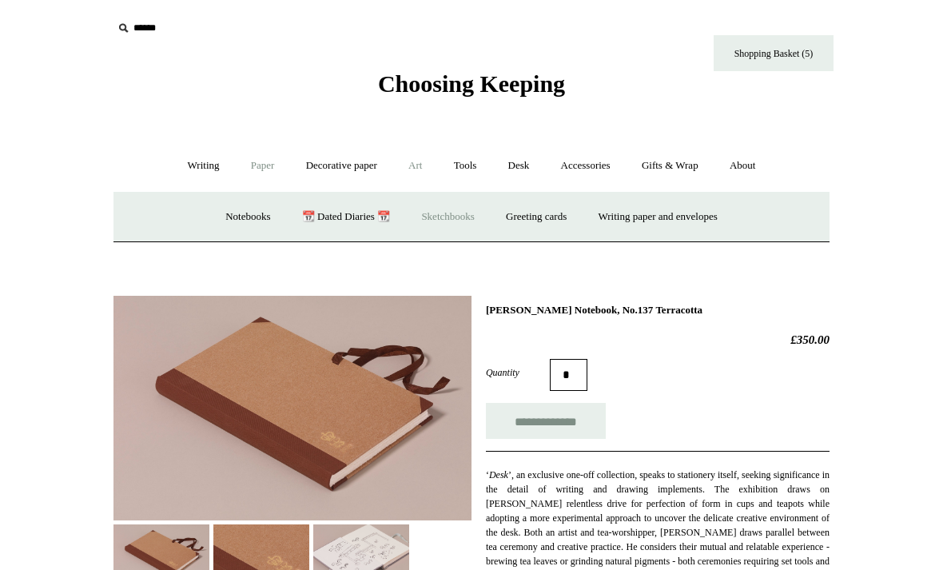
click at [416, 165] on link "Art +" at bounding box center [415, 166] width 42 height 42
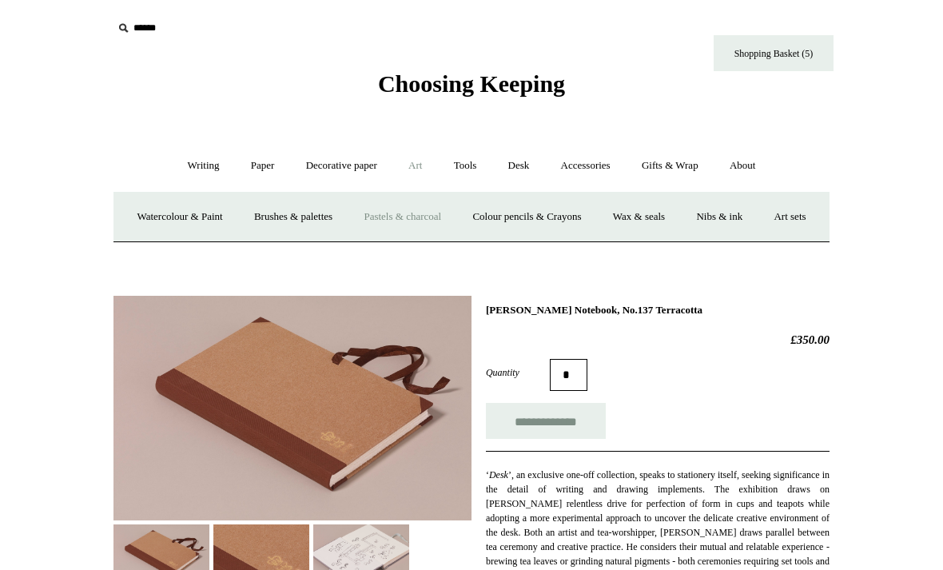
click at [434, 215] on link "Pastels & charcoal" at bounding box center [402, 217] width 106 height 42
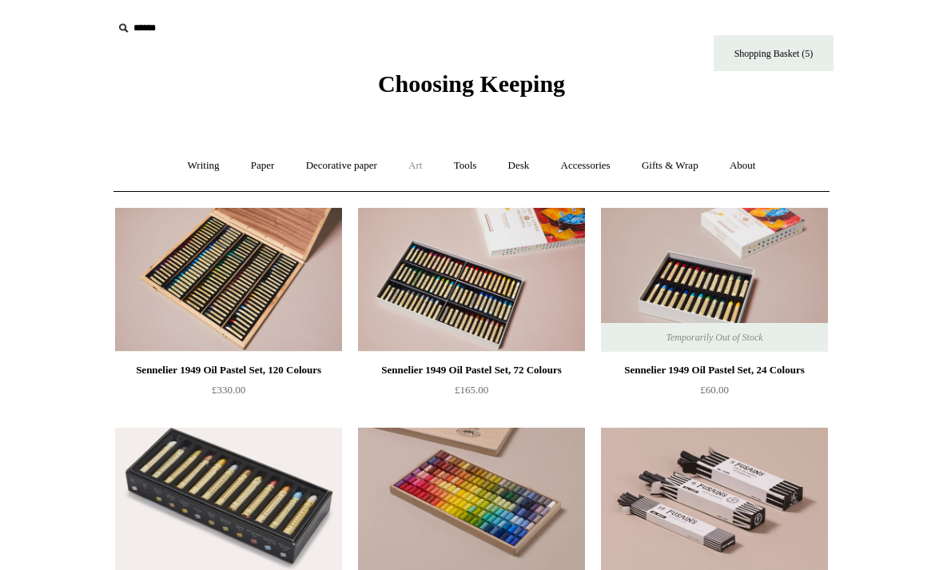
click at [414, 169] on link "Art +" at bounding box center [415, 166] width 42 height 42
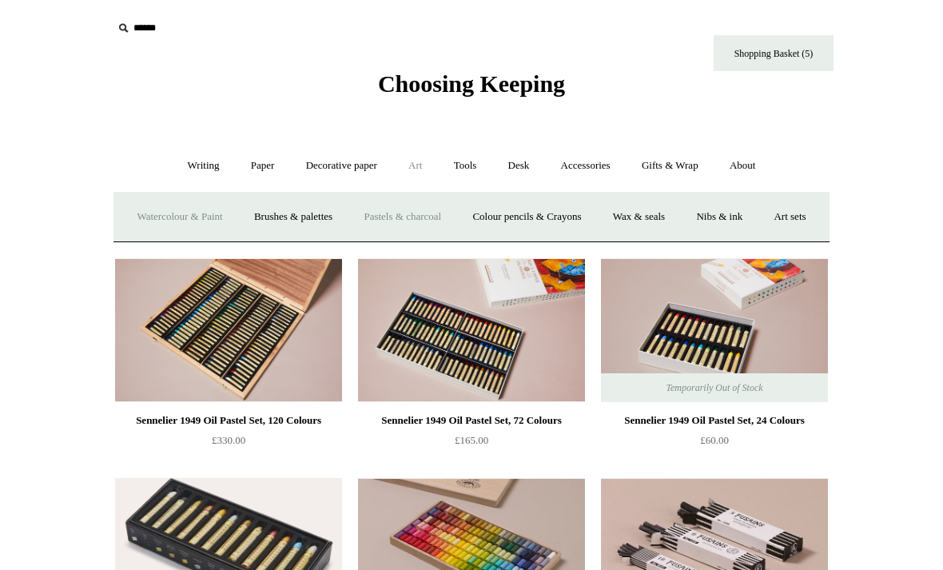
click at [158, 211] on link "Watercolour & Paint" at bounding box center [179, 217] width 114 height 42
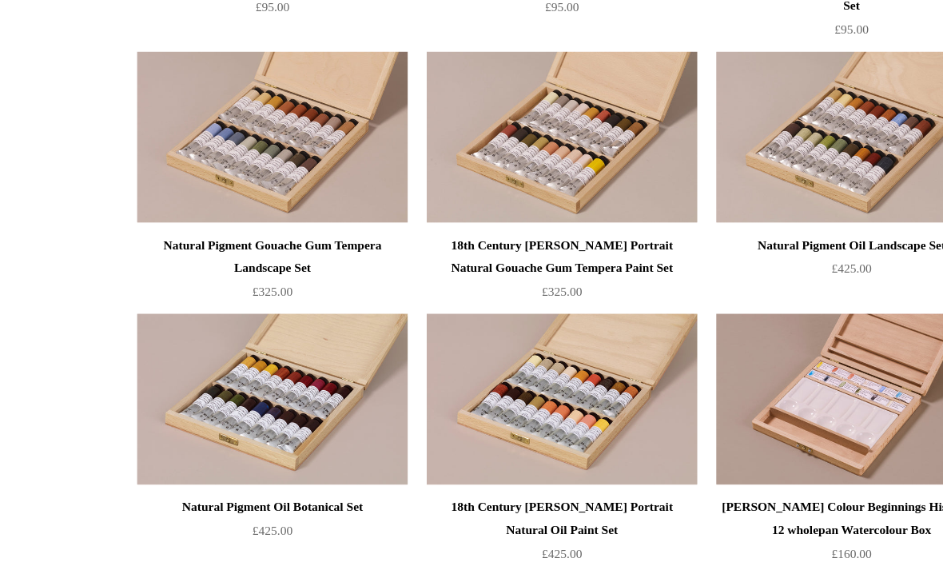
scroll to position [3212, 0]
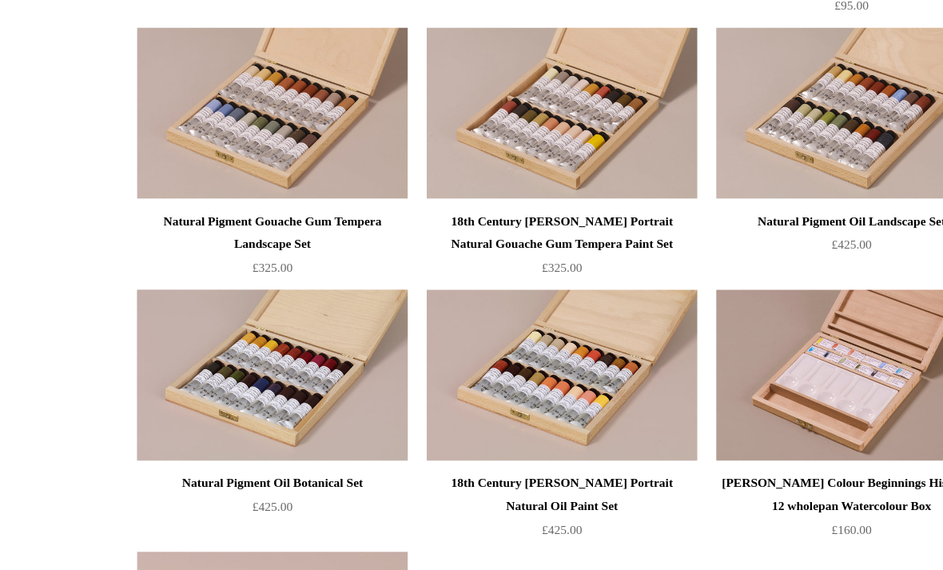
click at [204, 312] on img at bounding box center [228, 364] width 227 height 144
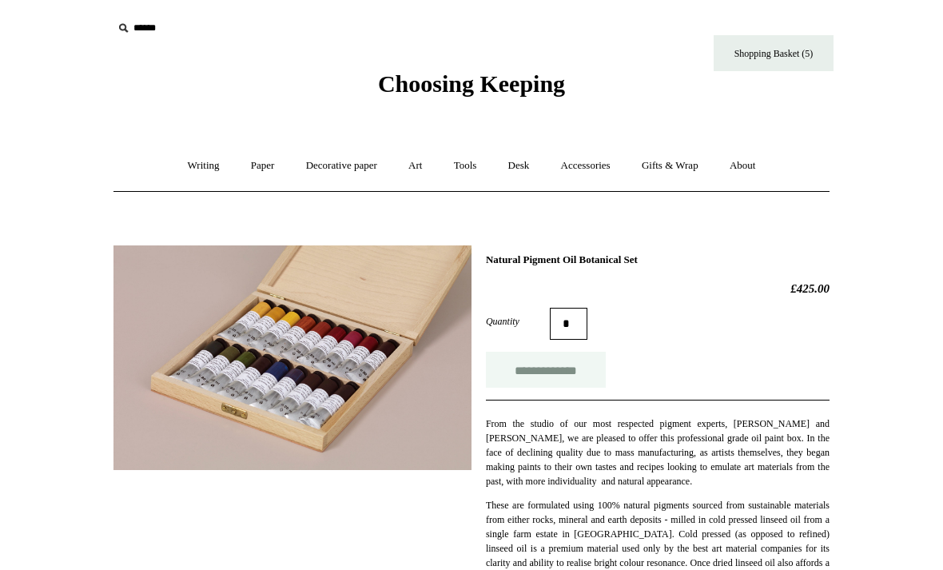
click at [538, 372] on input "**********" at bounding box center [546, 370] width 120 height 36
type input "**********"
click at [585, 169] on link "Accessories +" at bounding box center [586, 166] width 78 height 42
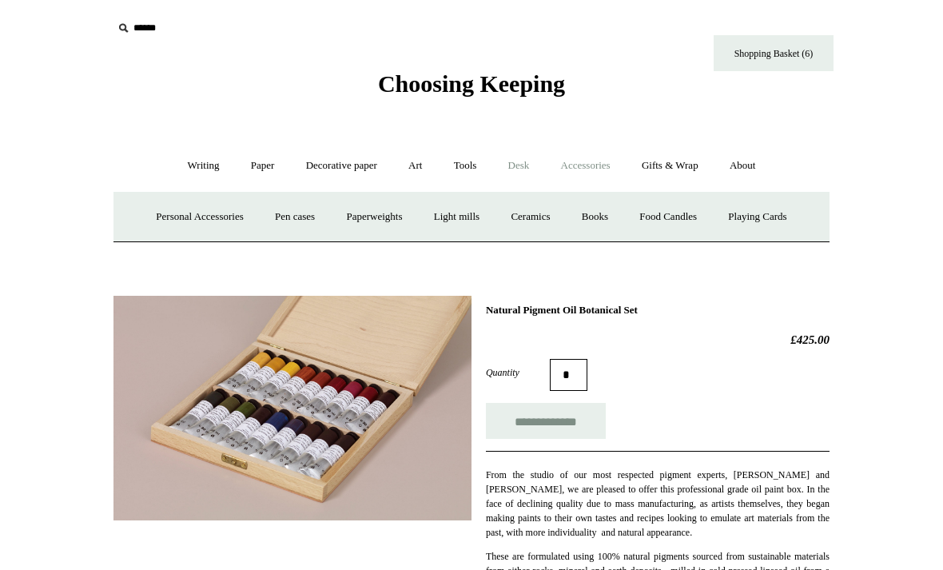
click at [523, 173] on link "Desk +" at bounding box center [519, 166] width 50 height 42
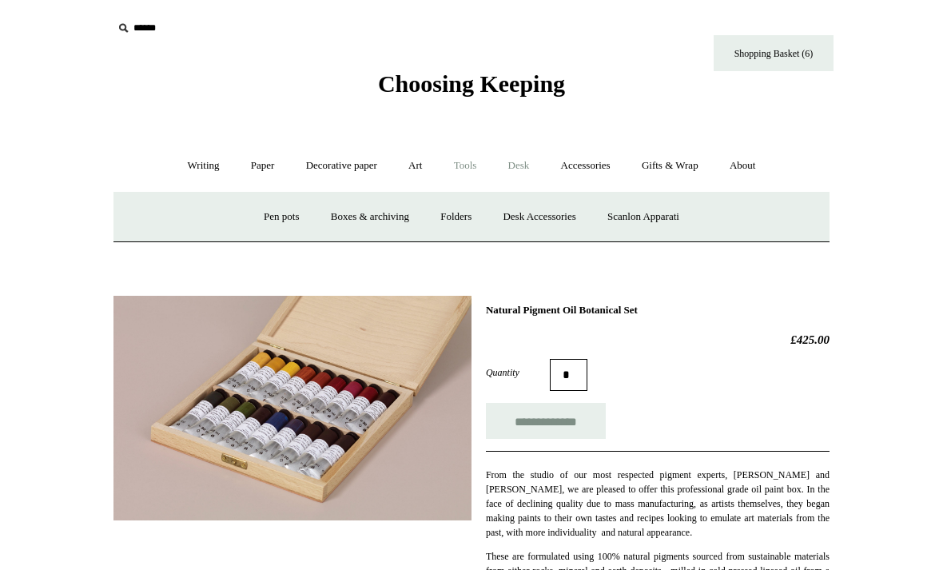
click at [470, 161] on link "Tools +" at bounding box center [465, 166] width 52 height 42
click at [320, 165] on link "Decorative paper +" at bounding box center [342, 166] width 100 height 42
click at [284, 213] on link "Wrapping & decoupage" at bounding box center [316, 217] width 128 height 42
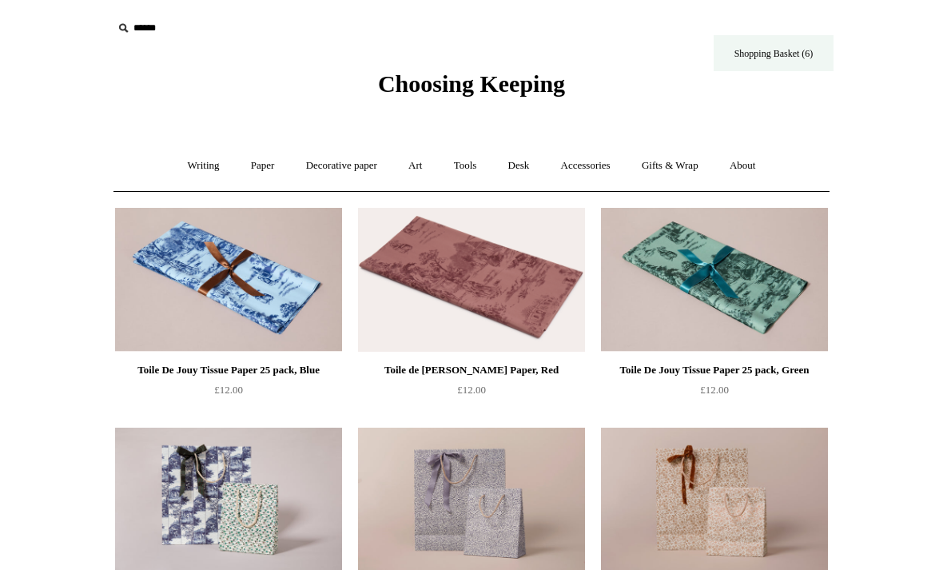
click at [778, 46] on link "Shopping Basket (6)" at bounding box center [774, 53] width 120 height 36
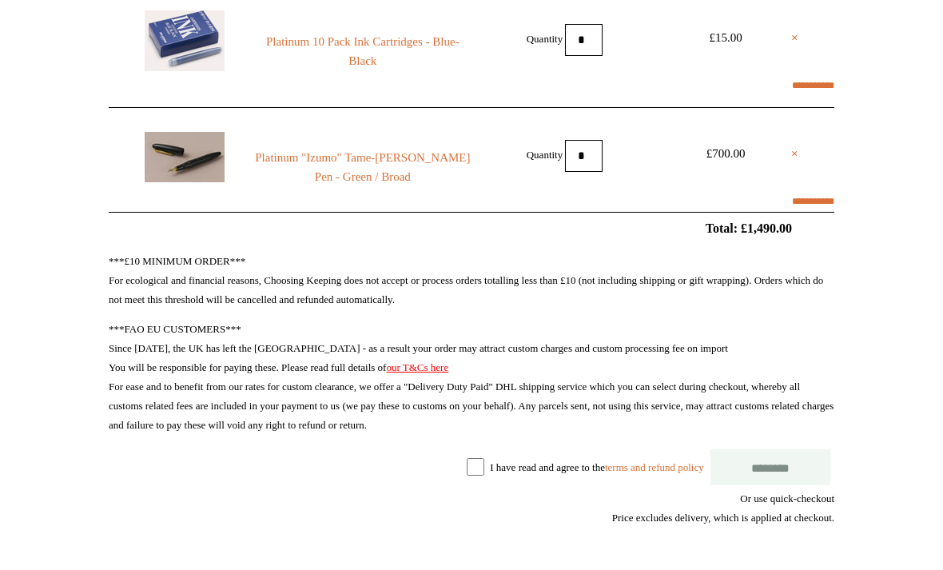
scroll to position [463, 0]
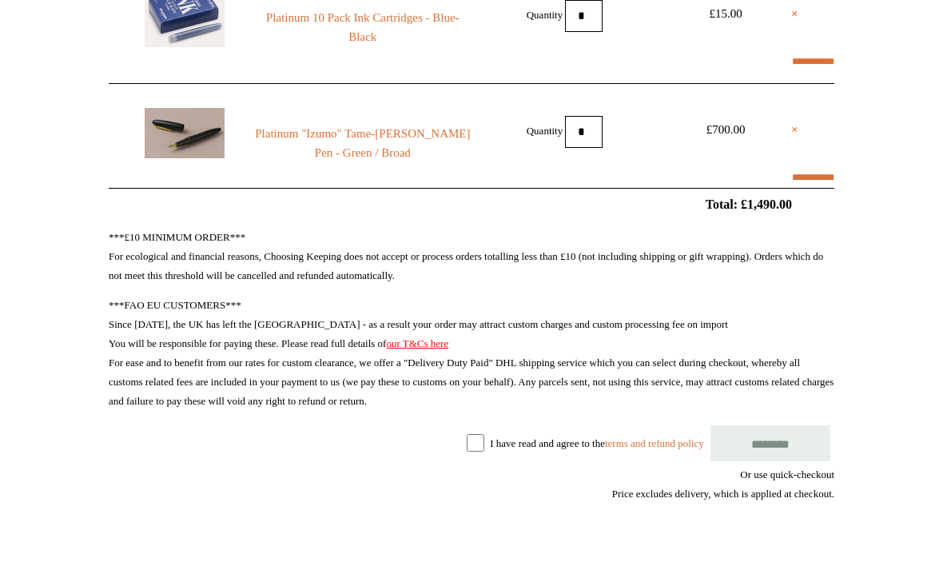
click at [766, 440] on input "********" at bounding box center [770, 443] width 120 height 36
